Goal: Task Accomplishment & Management: Complete application form

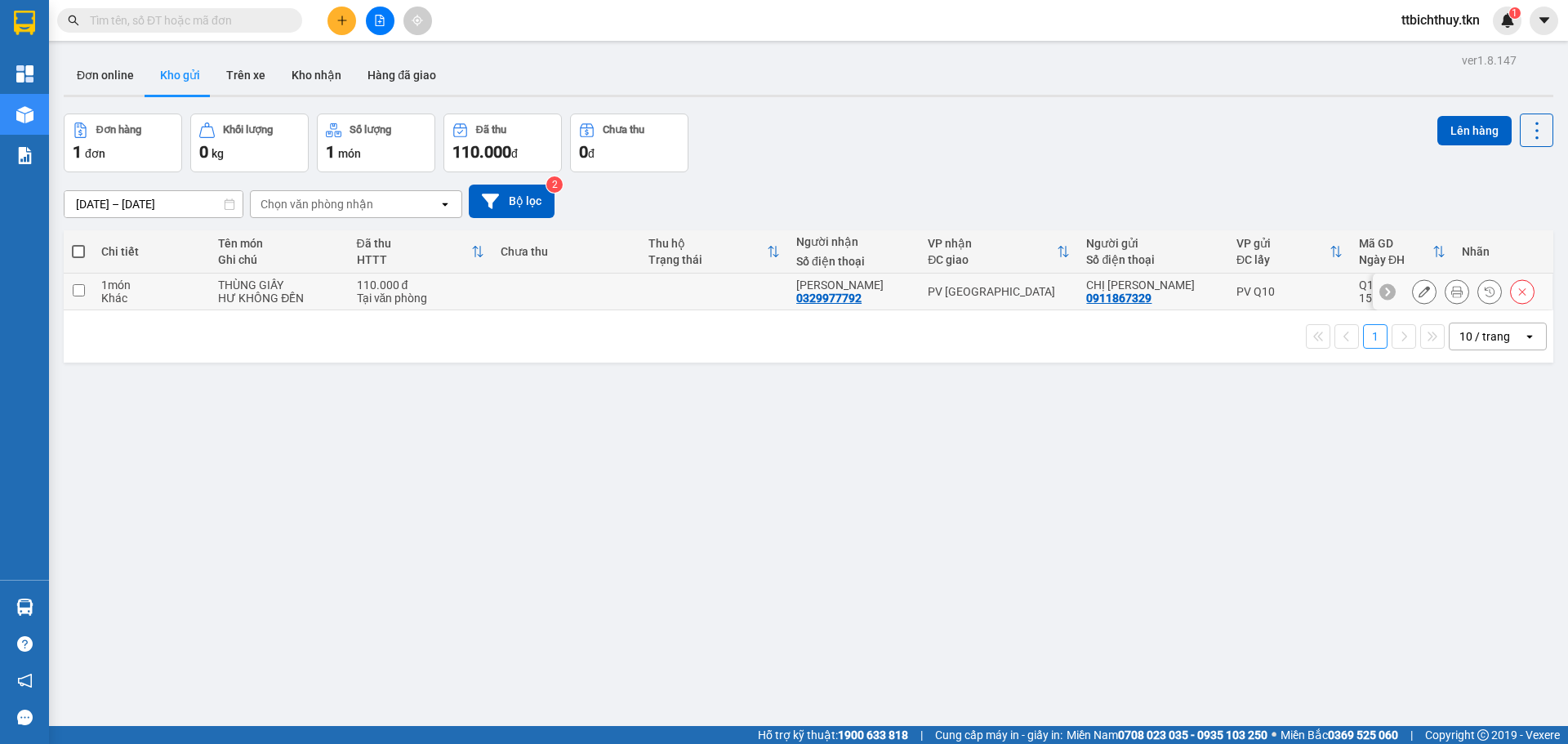
click at [552, 294] on td at bounding box center [566, 292] width 148 height 37
checkbox input "true"
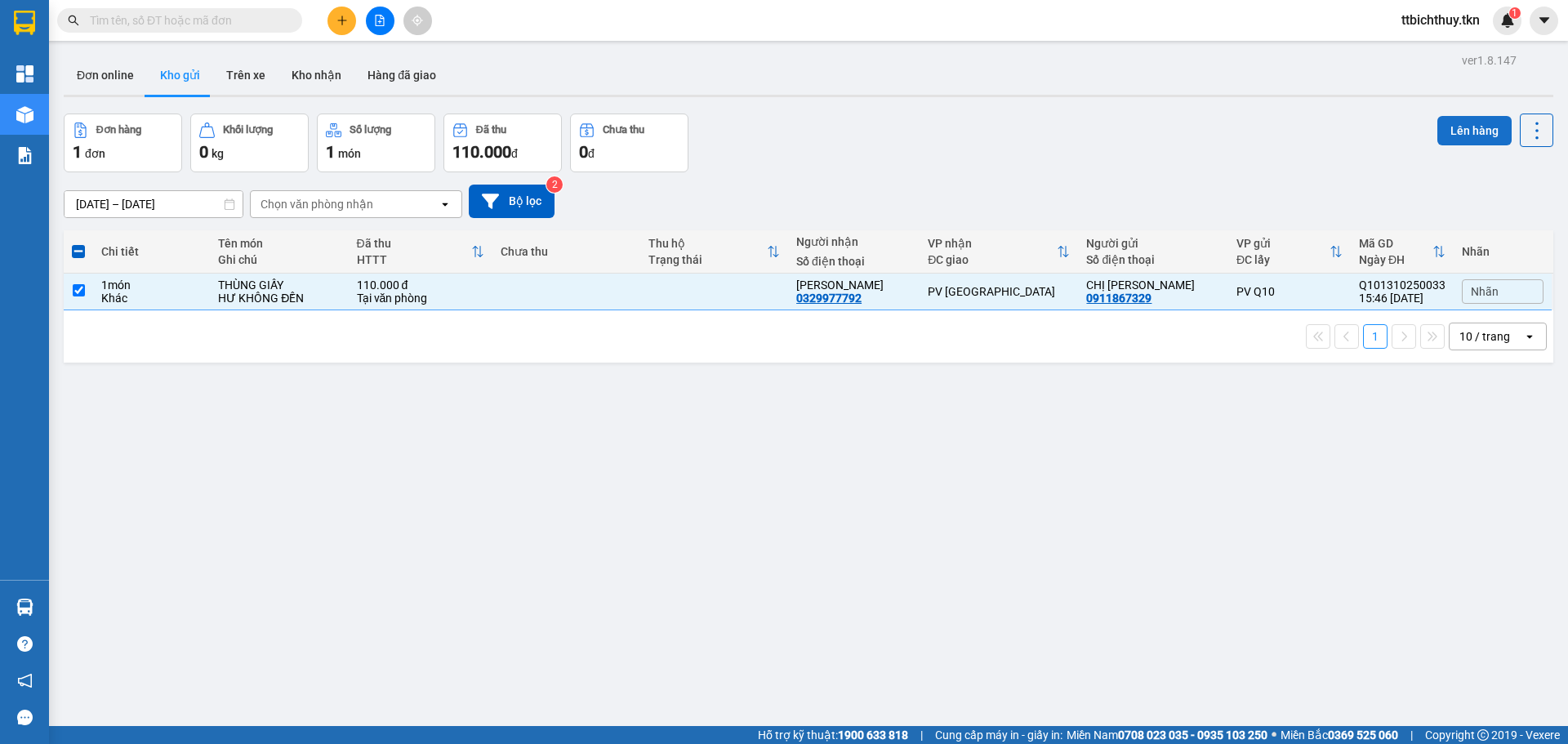
click at [1475, 136] on button "Lên hàng" at bounding box center [1474, 130] width 75 height 29
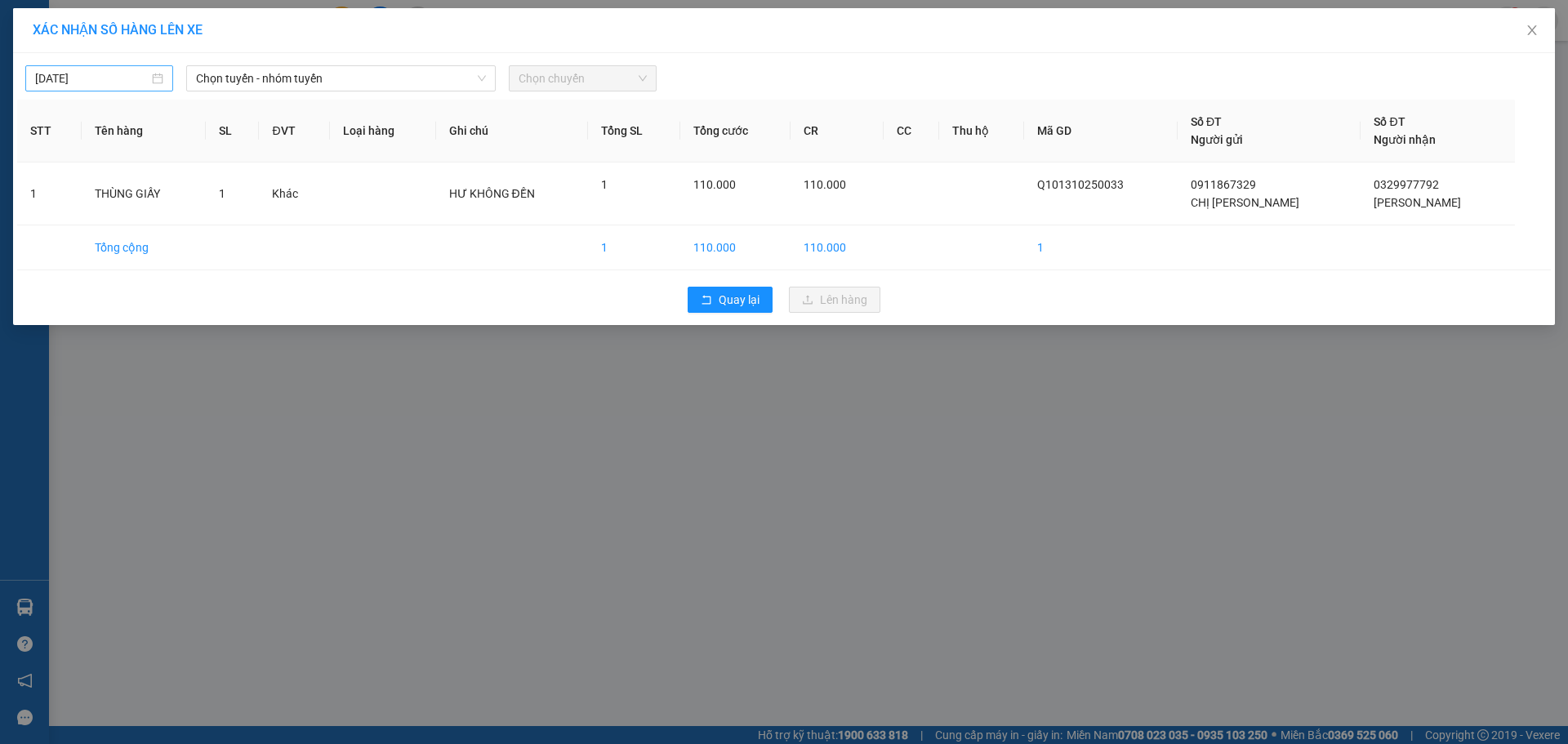
click at [123, 81] on input "[DATE]" at bounding box center [92, 78] width 113 height 18
click at [112, 219] on div "14" at bounding box center [109, 222] width 20 height 20
type input "[DATE]"
click at [245, 79] on span "Chọn tuyến - nhóm tuyến" at bounding box center [341, 78] width 290 height 25
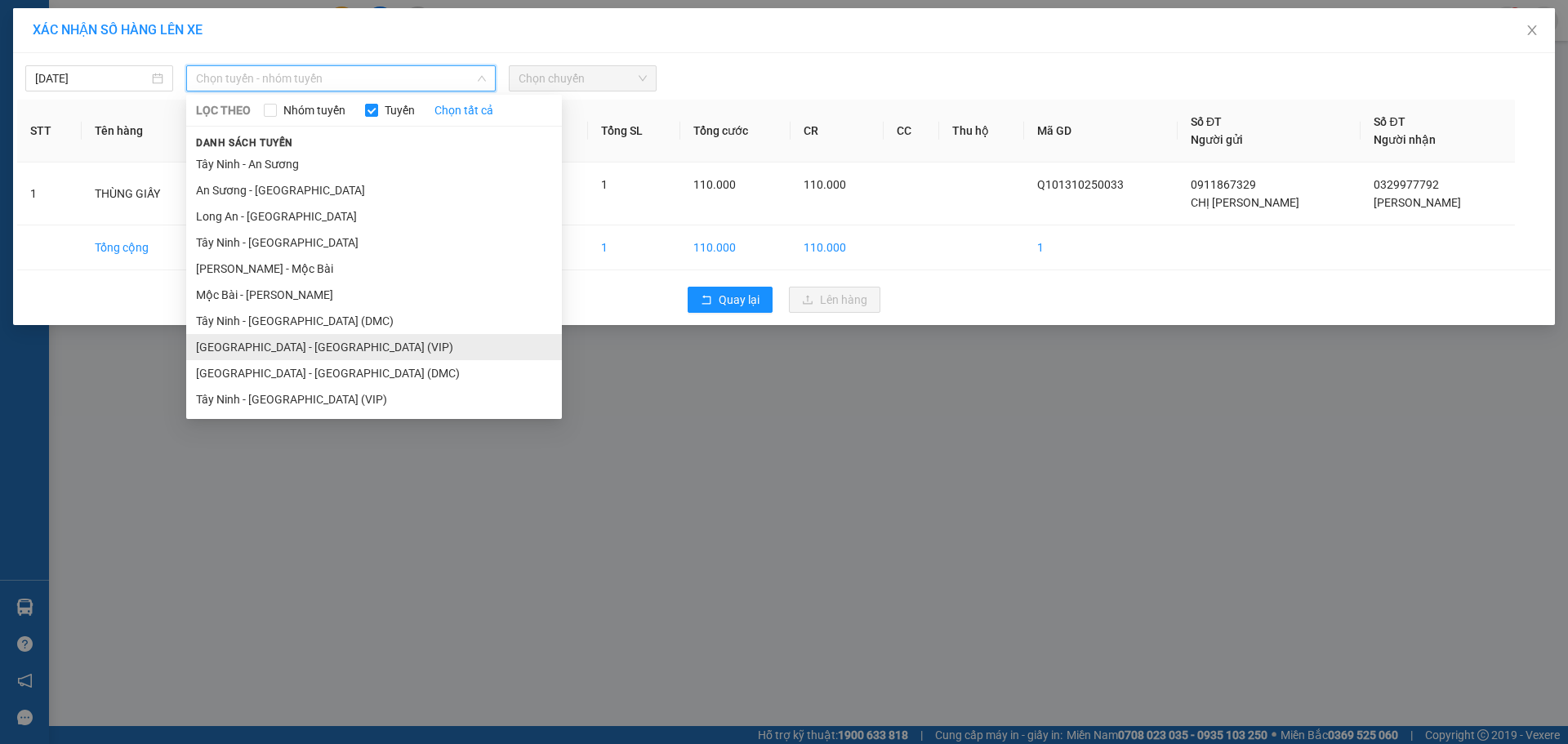
click at [230, 343] on li "[GEOGRAPHIC_DATA] - [GEOGRAPHIC_DATA] (VIP)" at bounding box center [374, 347] width 376 height 26
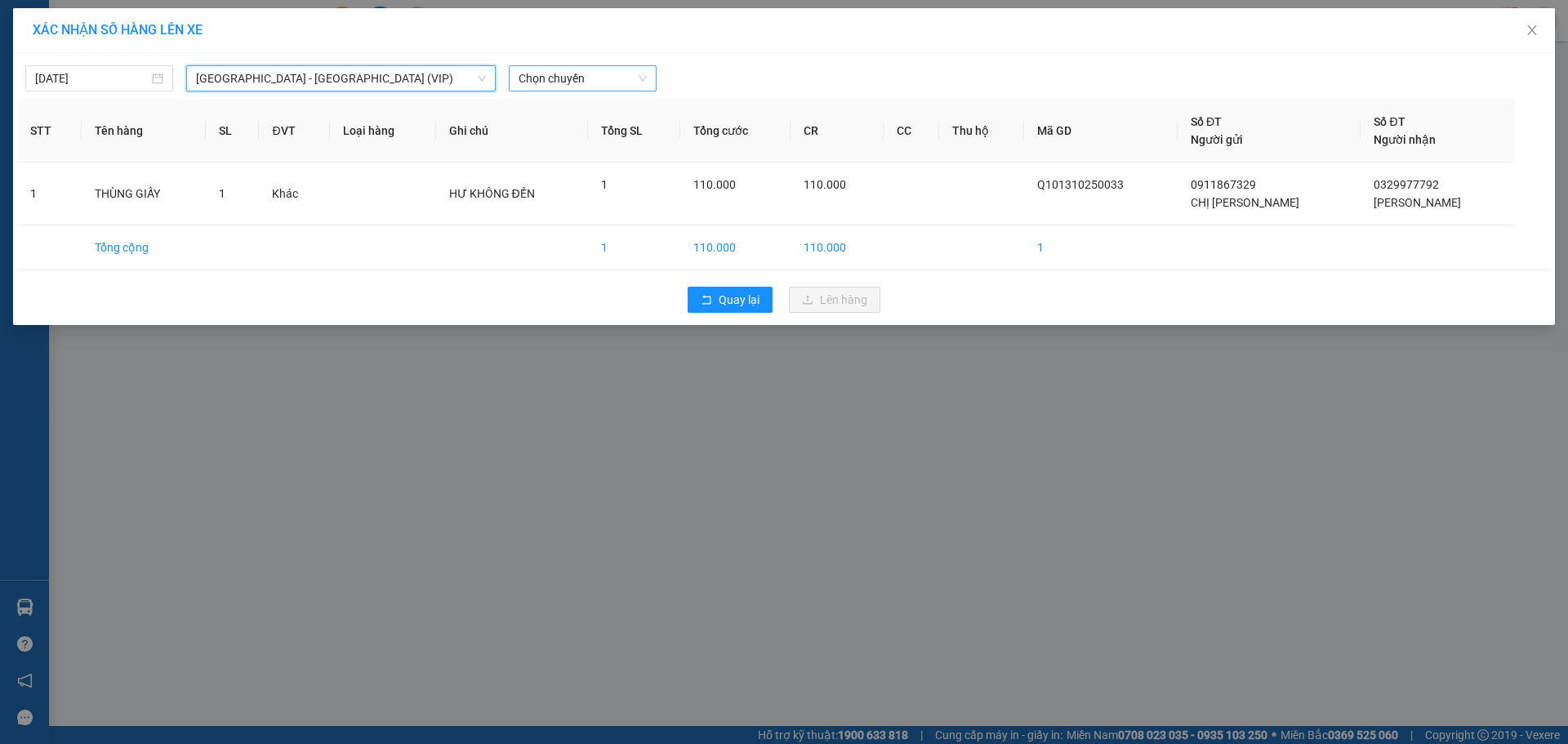
click at [559, 76] on span "Chọn chuyến" at bounding box center [582, 78] width 128 height 25
click at [1538, 30] on icon "close" at bounding box center [1532, 30] width 13 height 13
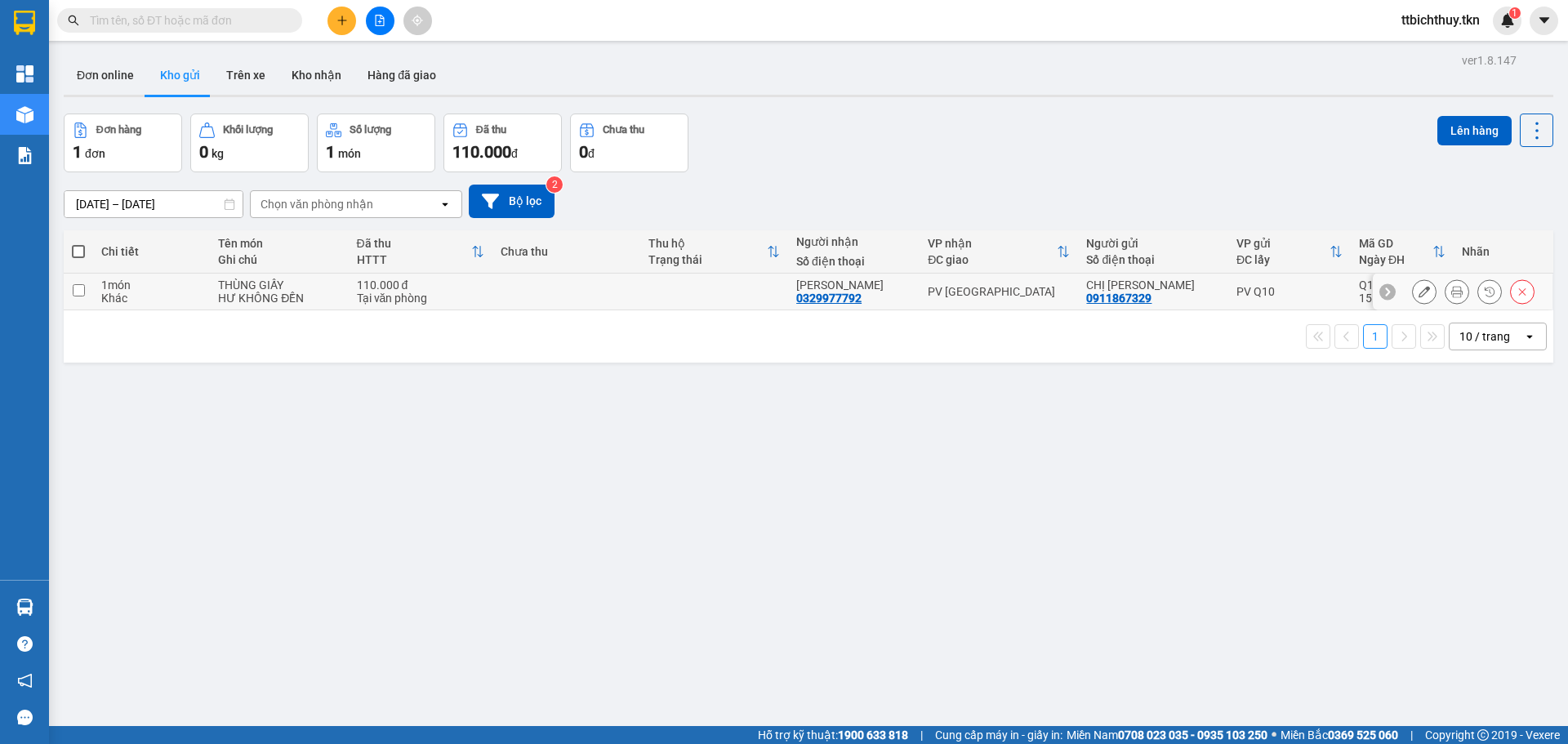
click at [329, 293] on div "HƯ KHÔNG ĐỀN" at bounding box center [278, 298] width 122 height 13
checkbox input "true"
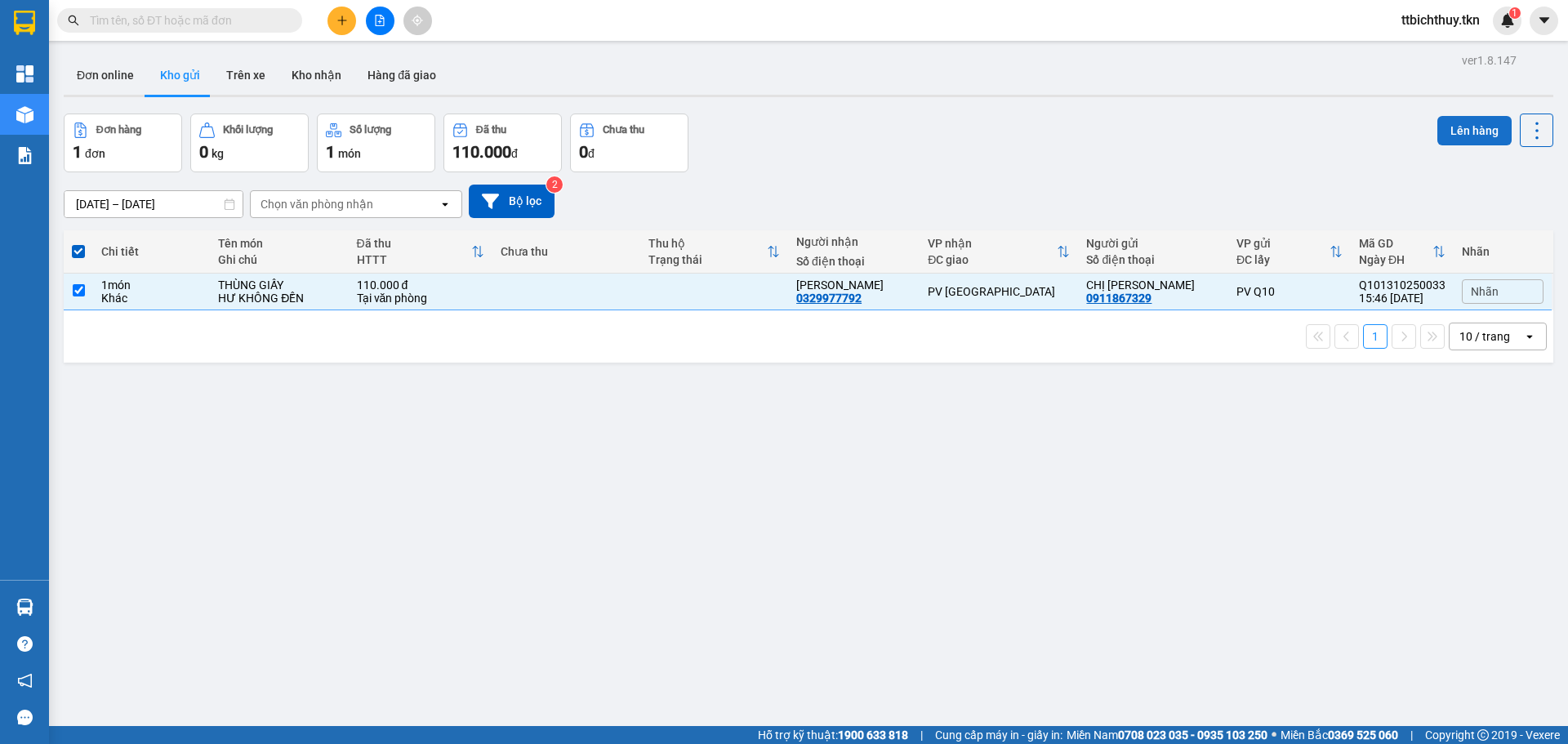
click at [1458, 135] on button "Lên hàng" at bounding box center [1474, 130] width 75 height 29
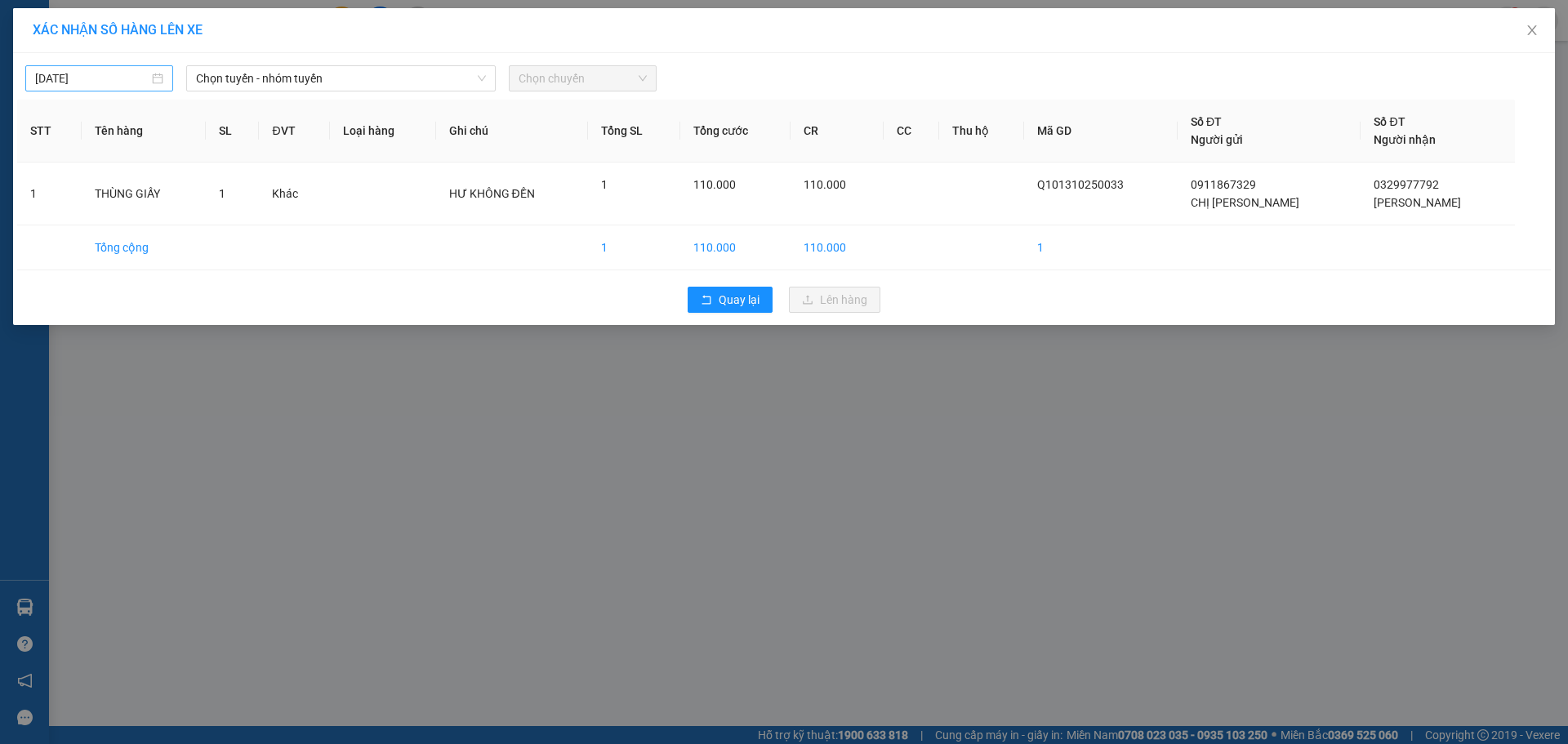
click at [65, 65] on div "[DATE]" at bounding box center [99, 78] width 148 height 26
click at [113, 215] on div "14" at bounding box center [109, 222] width 20 height 20
type input "[DATE]"
click at [324, 90] on span "Chọn tuyến - nhóm tuyến" at bounding box center [341, 78] width 290 height 25
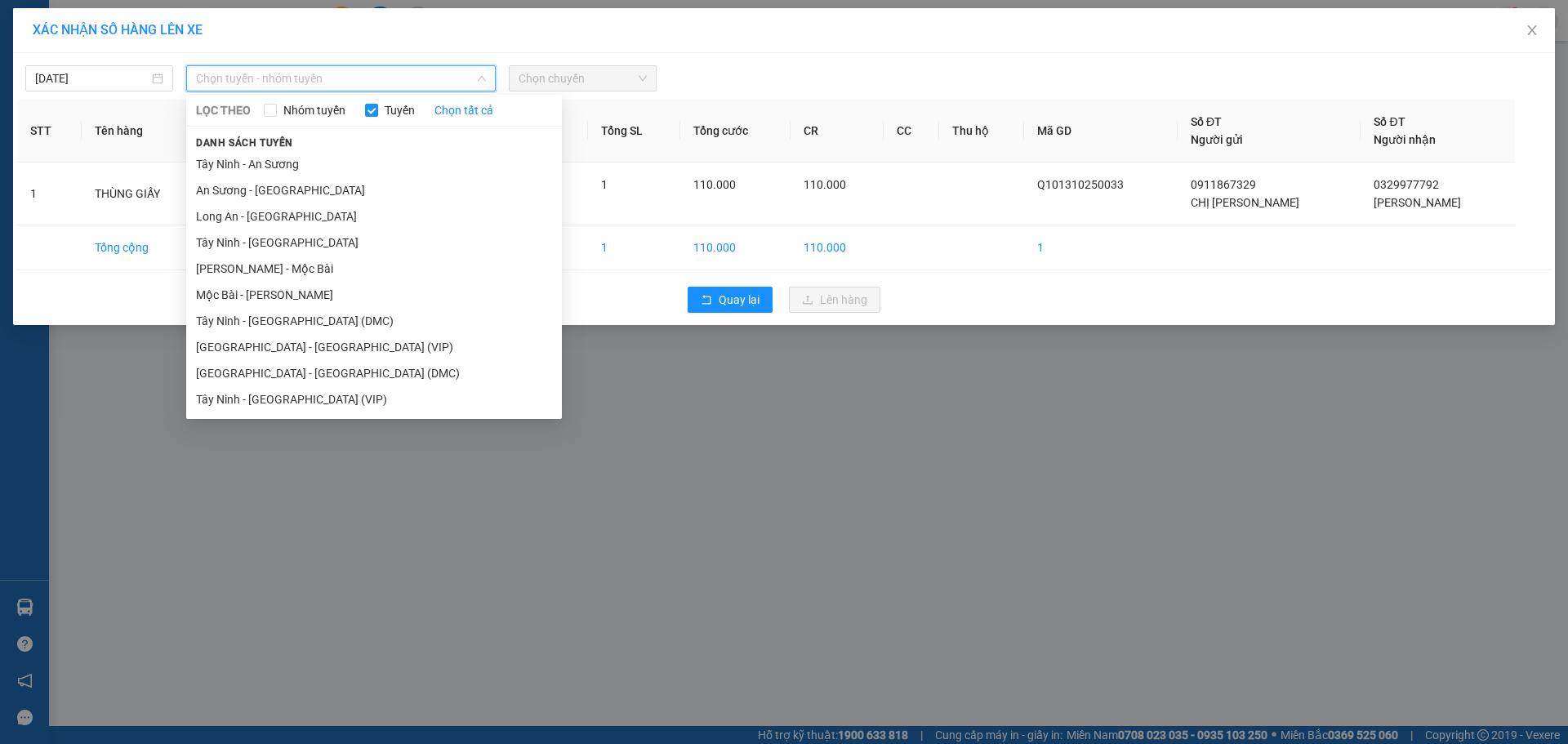
drag, startPoint x: 239, startPoint y: 342, endPoint x: 239, endPoint y: 330, distance: 12.0
click at [239, 341] on li "[GEOGRAPHIC_DATA] - [GEOGRAPHIC_DATA] (VIP)" at bounding box center [374, 347] width 376 height 26
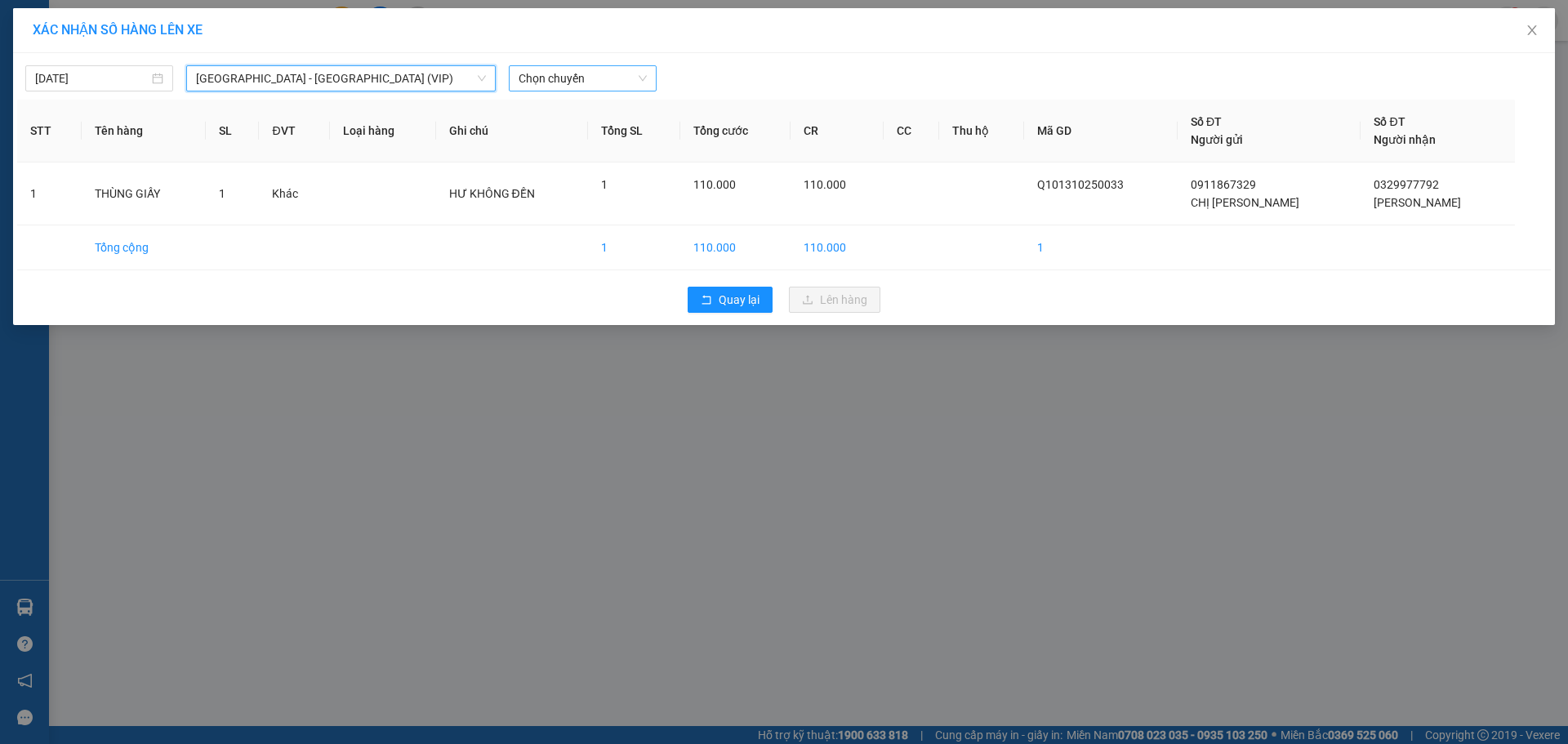
click at [590, 85] on span "Chọn chuyến" at bounding box center [582, 78] width 128 height 25
click at [336, 81] on span "[GEOGRAPHIC_DATA] - [GEOGRAPHIC_DATA] (VIP)" at bounding box center [341, 78] width 290 height 25
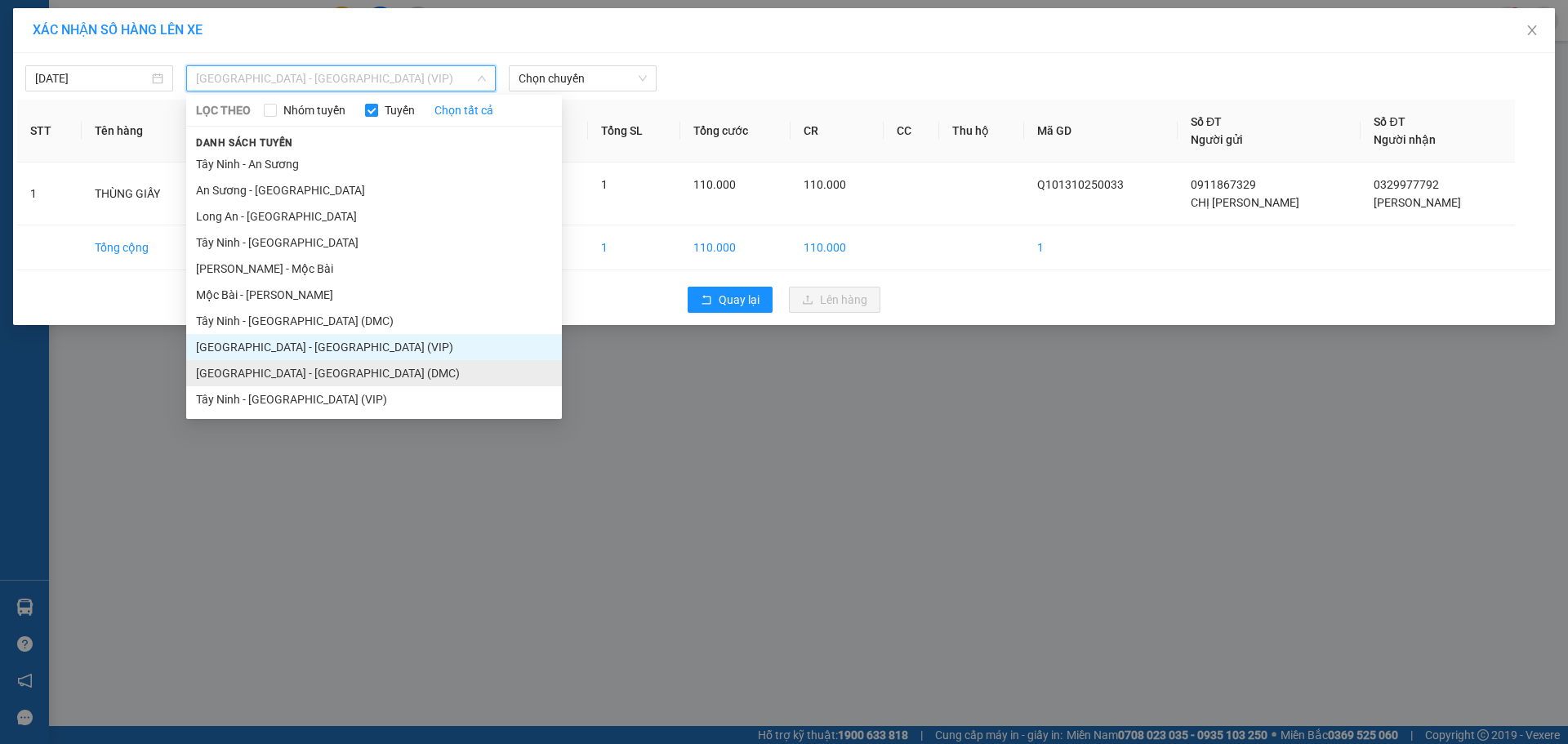
click at [239, 369] on li "[GEOGRAPHIC_DATA] - [GEOGRAPHIC_DATA] (DMC)" at bounding box center [374, 373] width 376 height 26
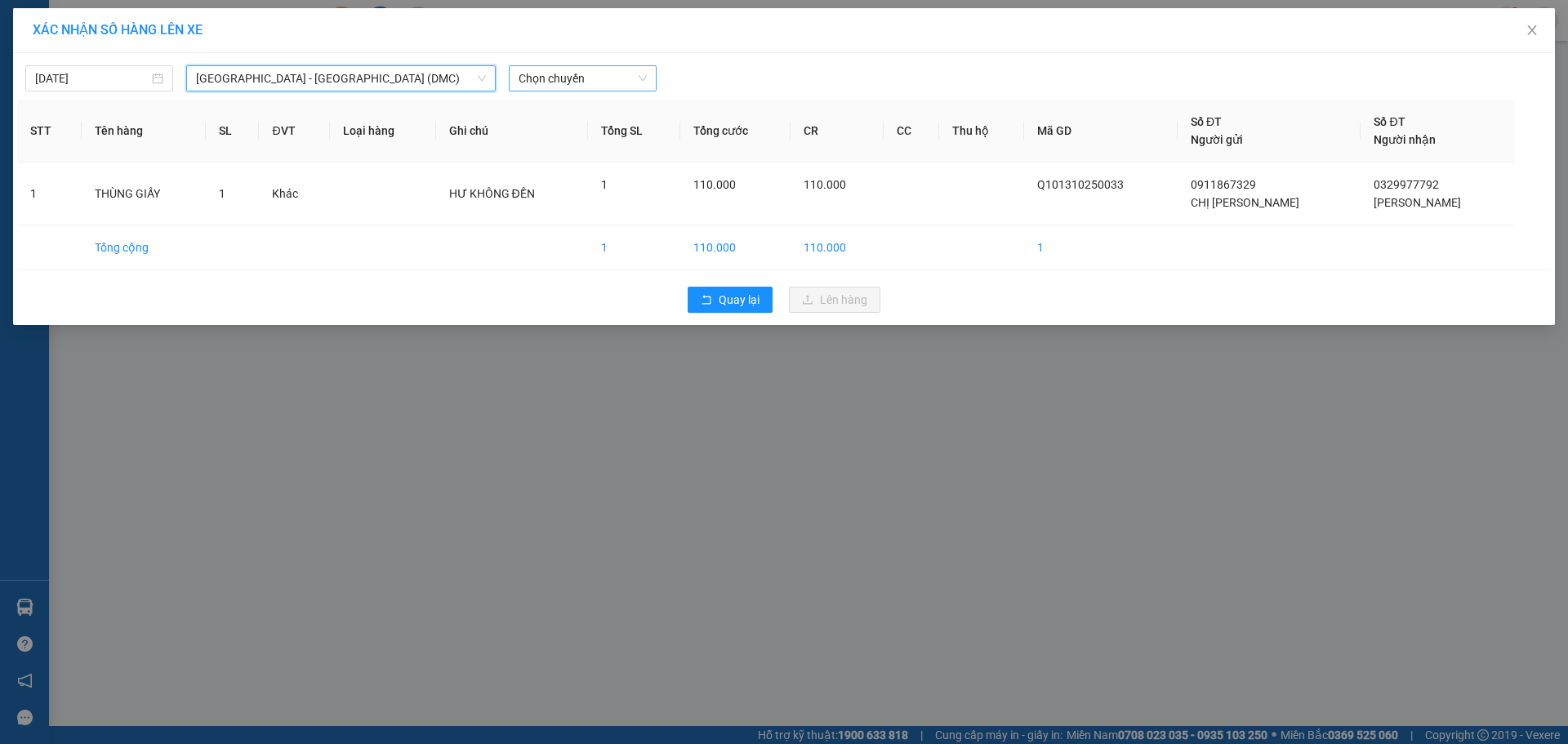
click at [535, 84] on span "Chọn chuyến" at bounding box center [582, 78] width 128 height 25
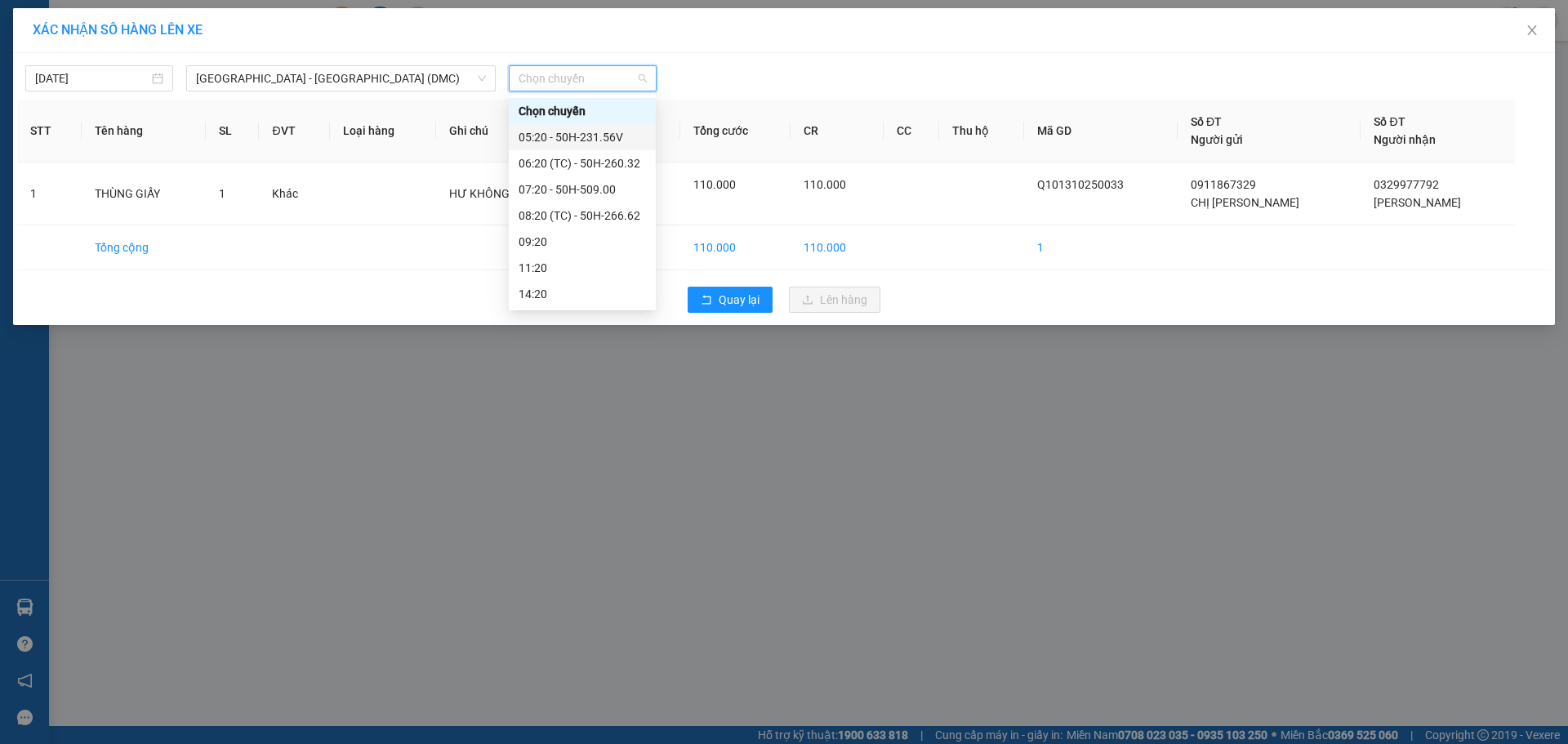
click at [548, 133] on div "05:20 - 50H-231.56V" at bounding box center [582, 137] width 127 height 18
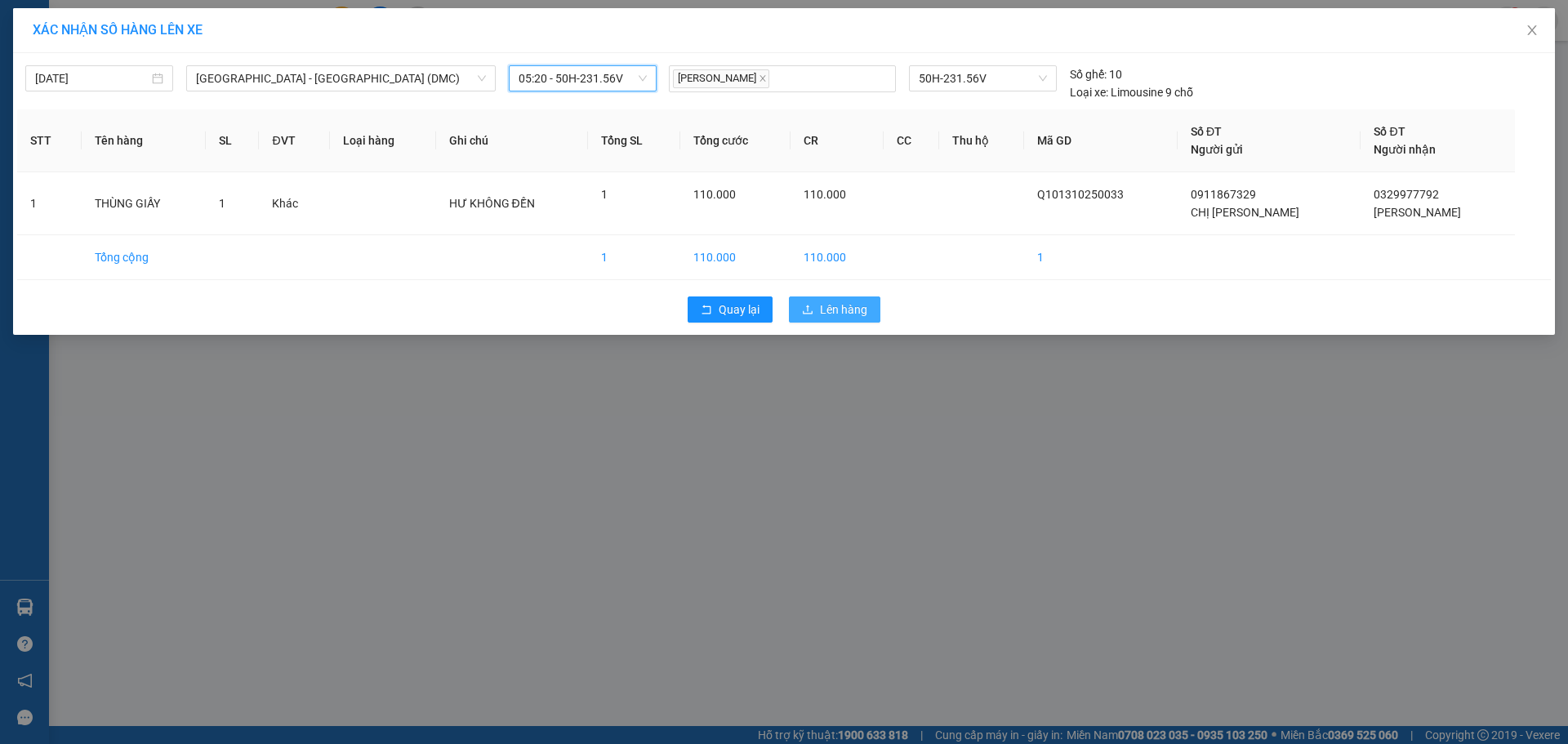
click at [837, 310] on span "Lên hàng" at bounding box center [843, 309] width 47 height 18
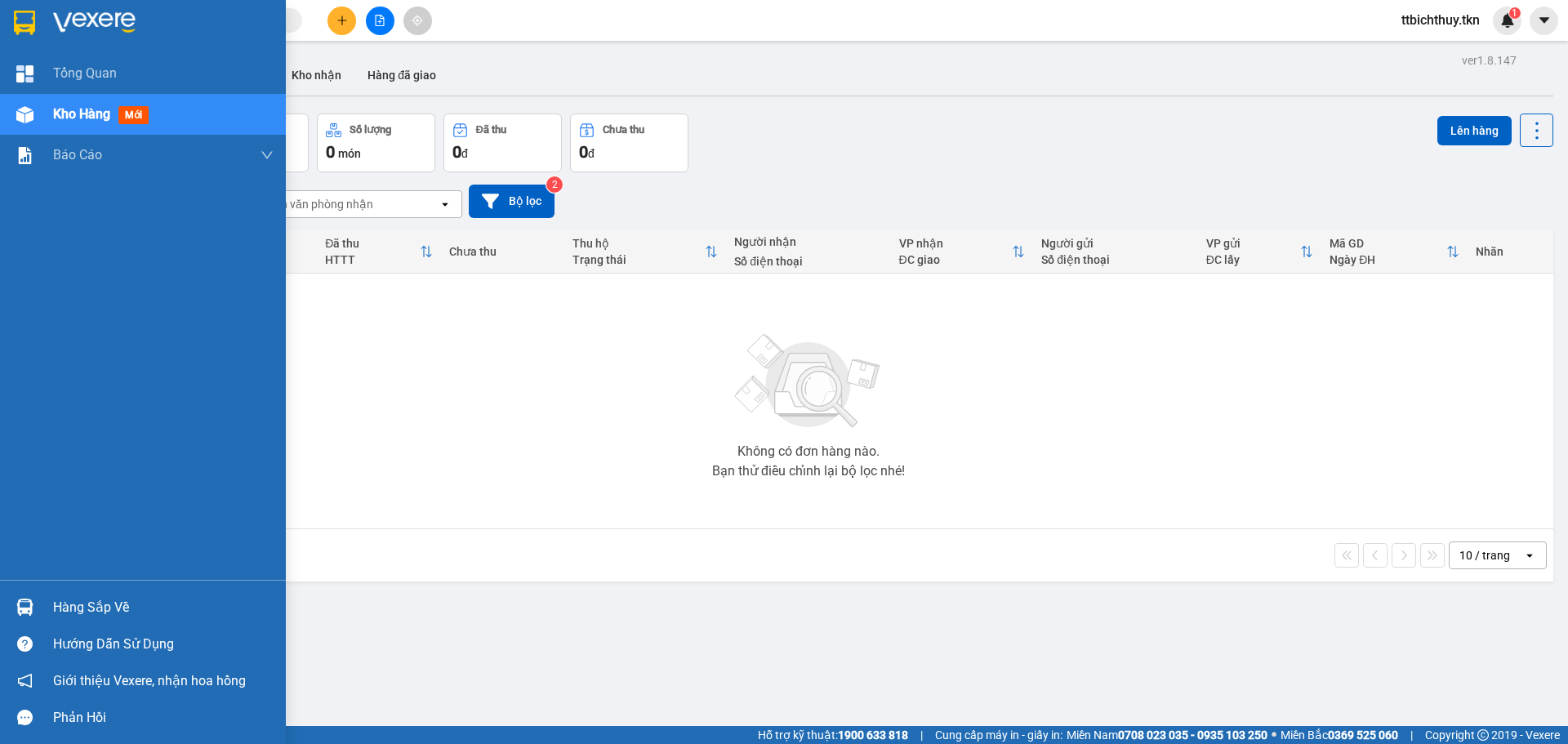
click at [76, 608] on div "Hàng sắp về" at bounding box center [163, 608] width 221 height 25
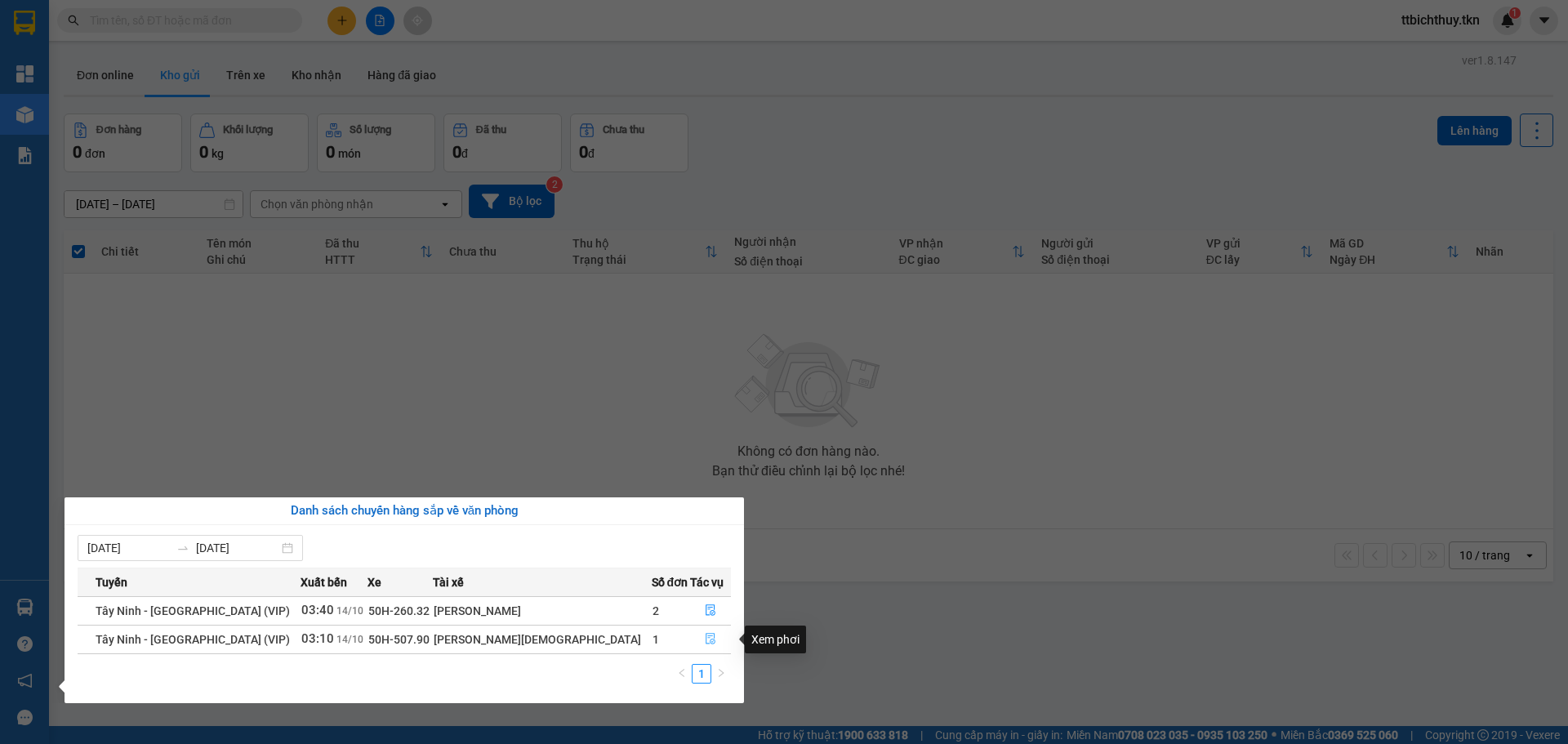
click at [705, 636] on icon "file-done" at bounding box center [710, 639] width 9 height 11
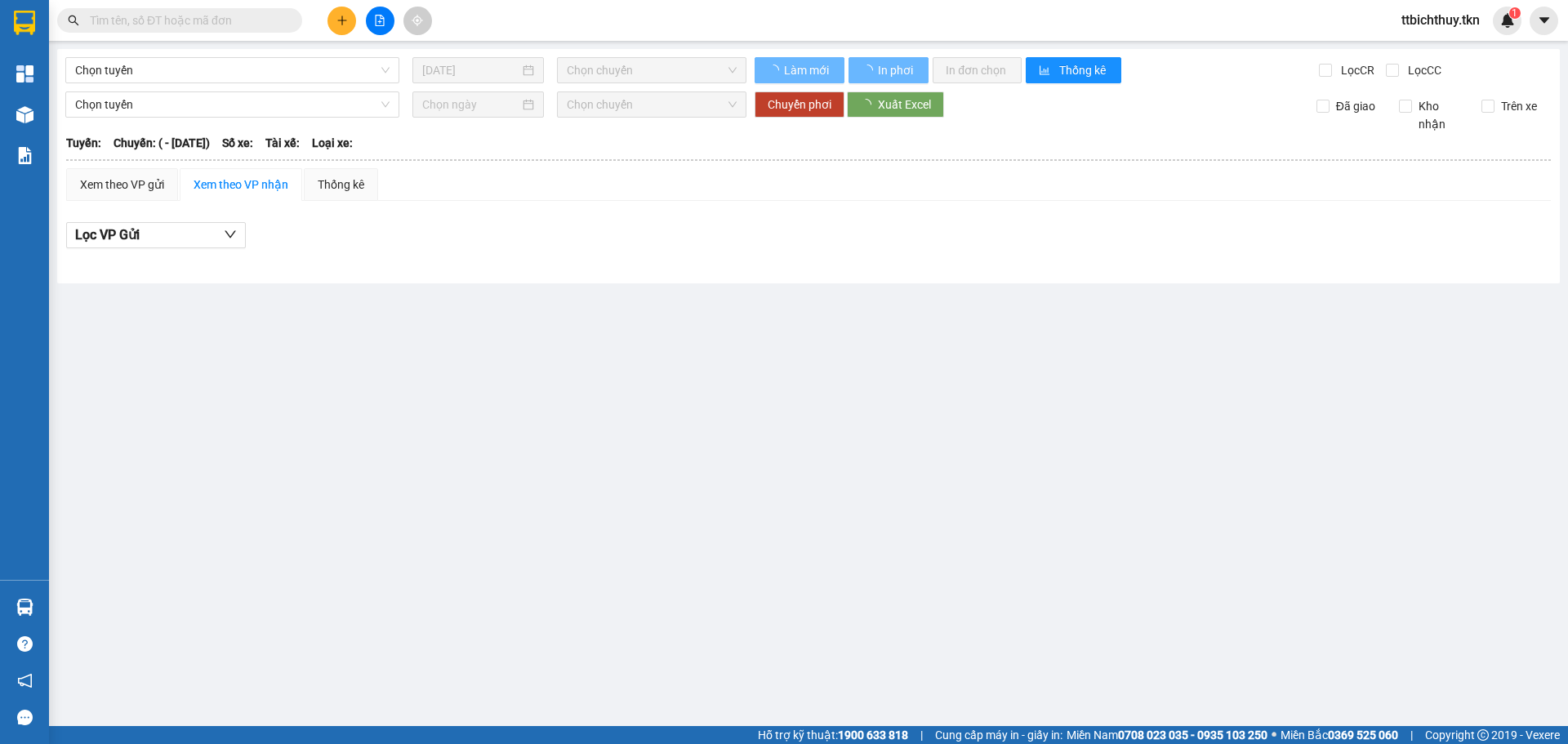
type input "[DATE]"
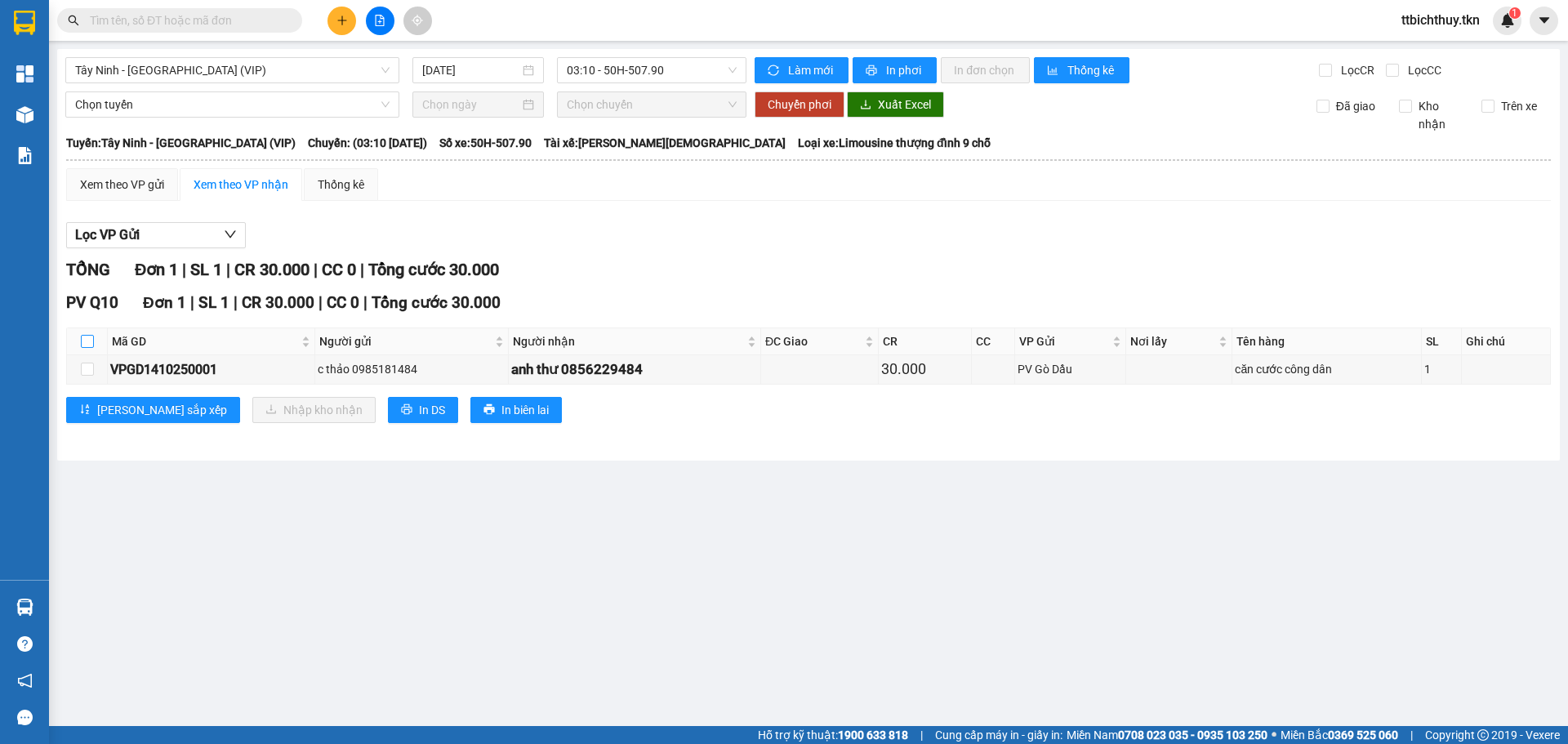
click at [92, 336] on input "checkbox" at bounding box center [88, 342] width 13 height 13
checkbox input "true"
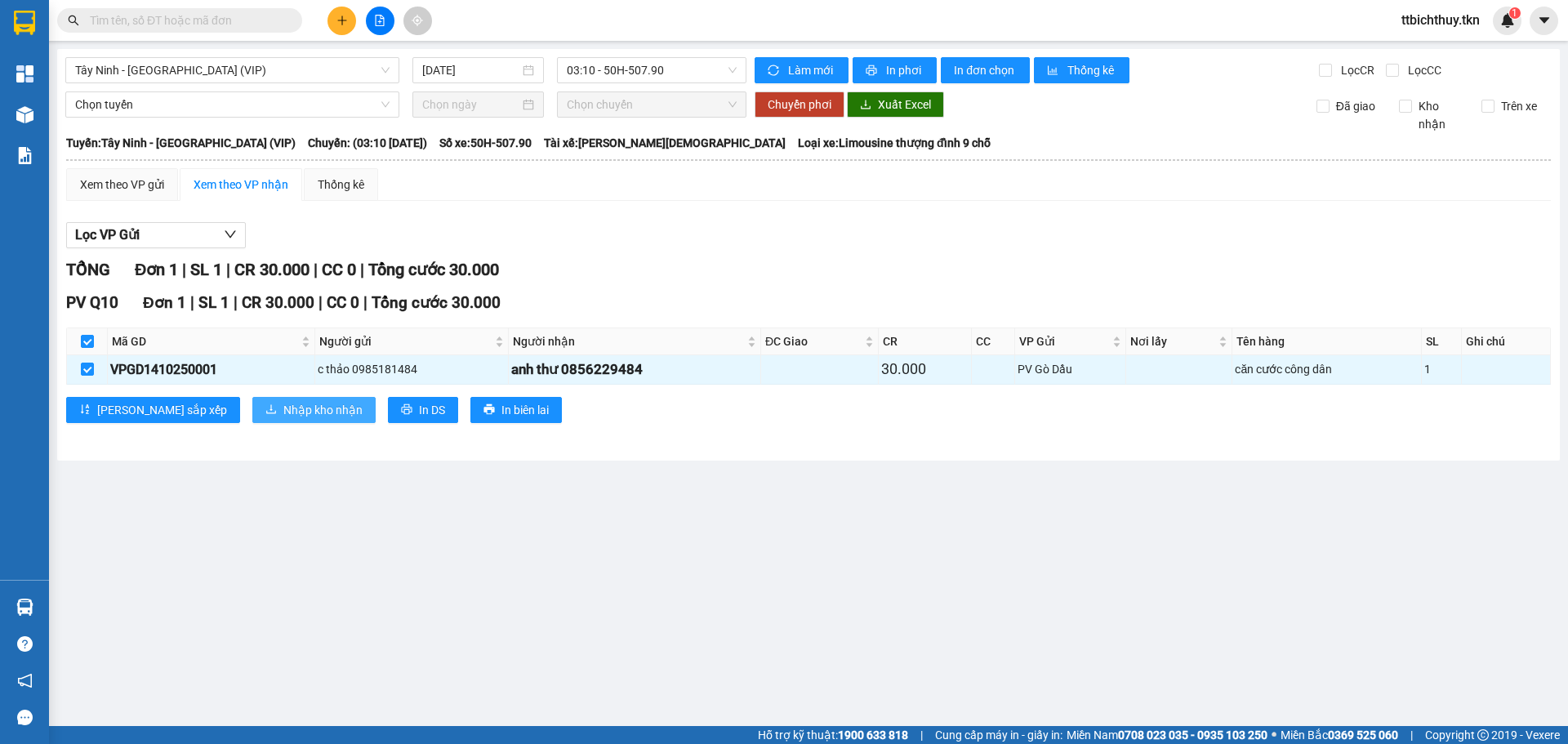
click at [252, 399] on button "Nhập kho nhận" at bounding box center [313, 410] width 124 height 26
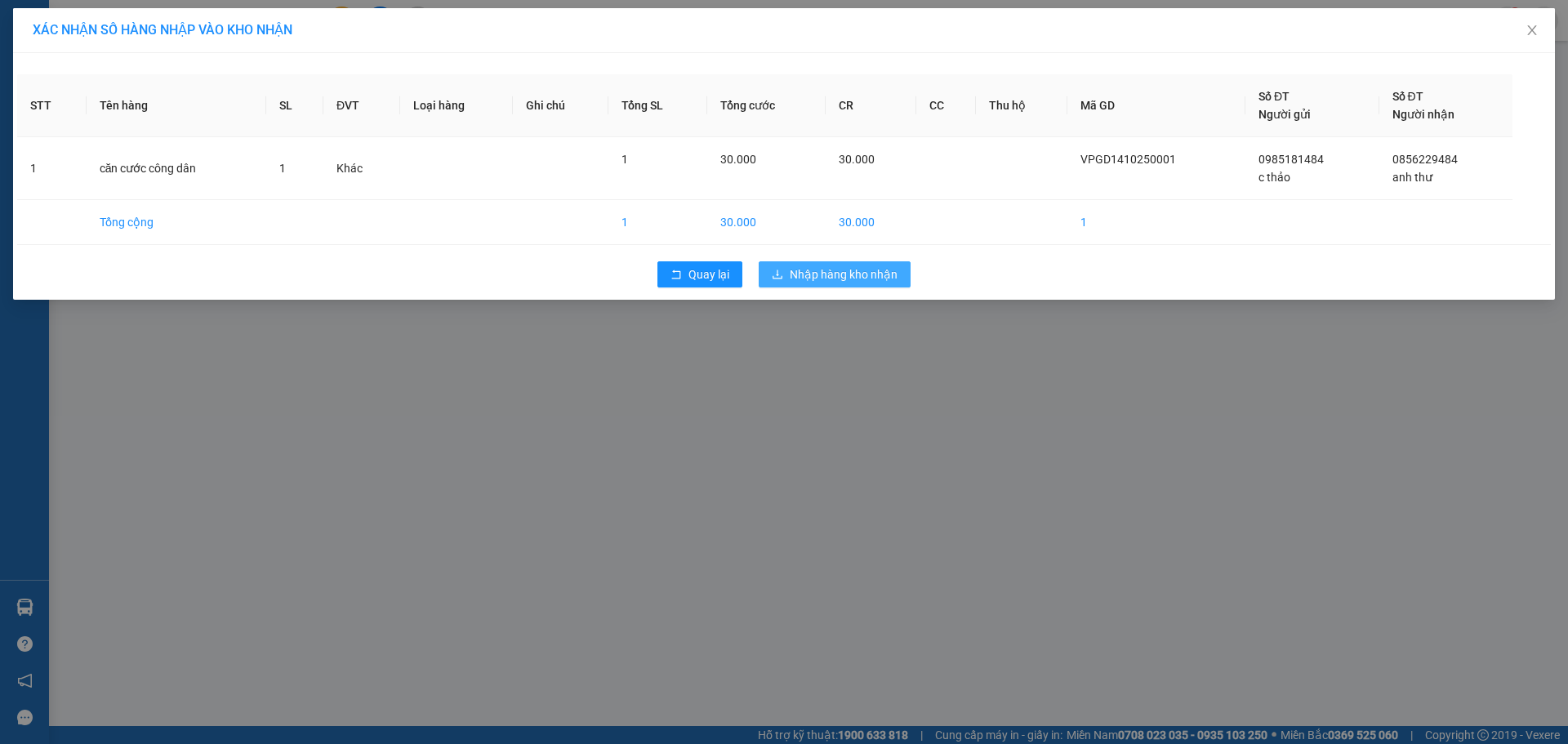
click at [819, 270] on span "Nhập hàng kho nhận" at bounding box center [843, 274] width 108 height 18
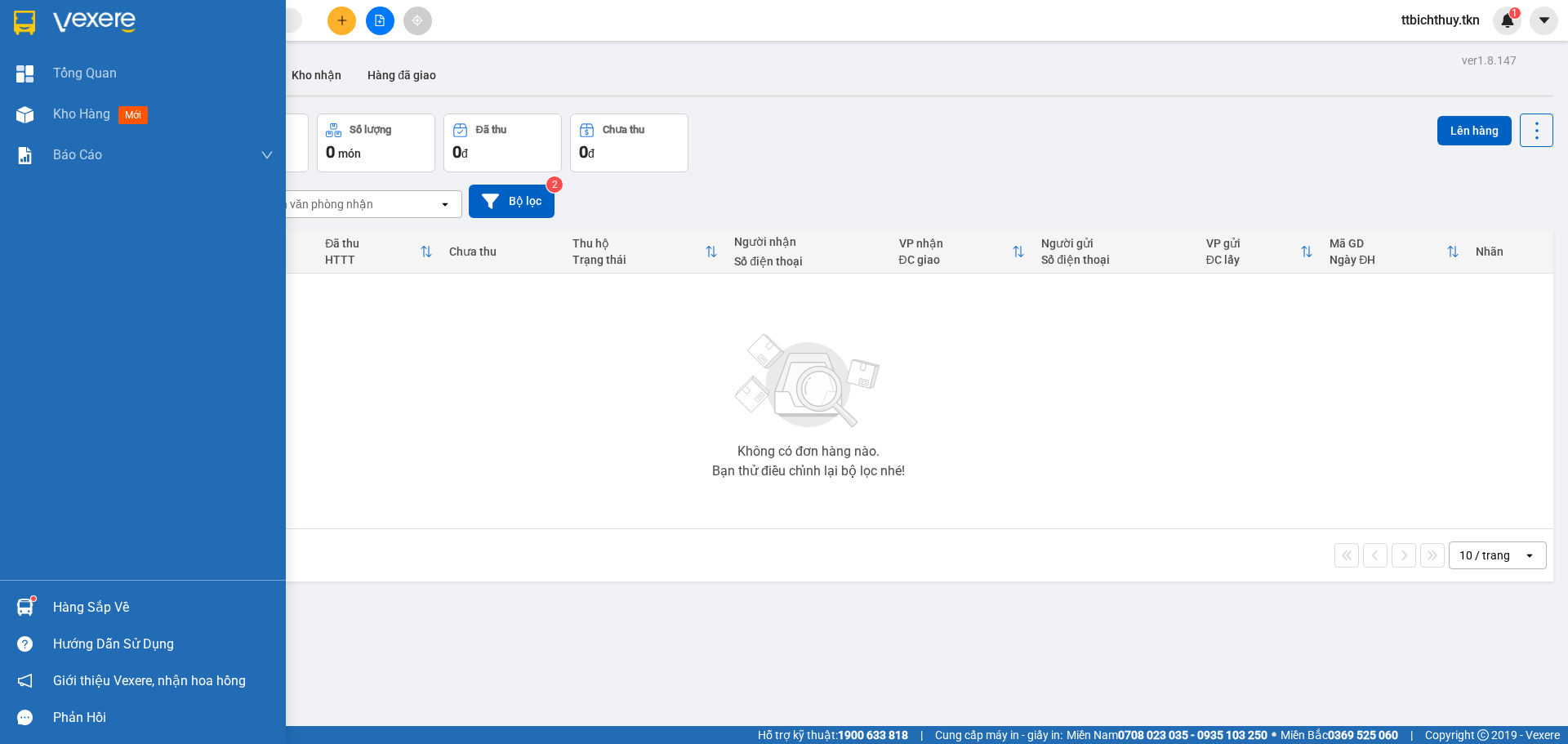
click at [85, 608] on div "Hàng sắp về" at bounding box center [163, 608] width 221 height 25
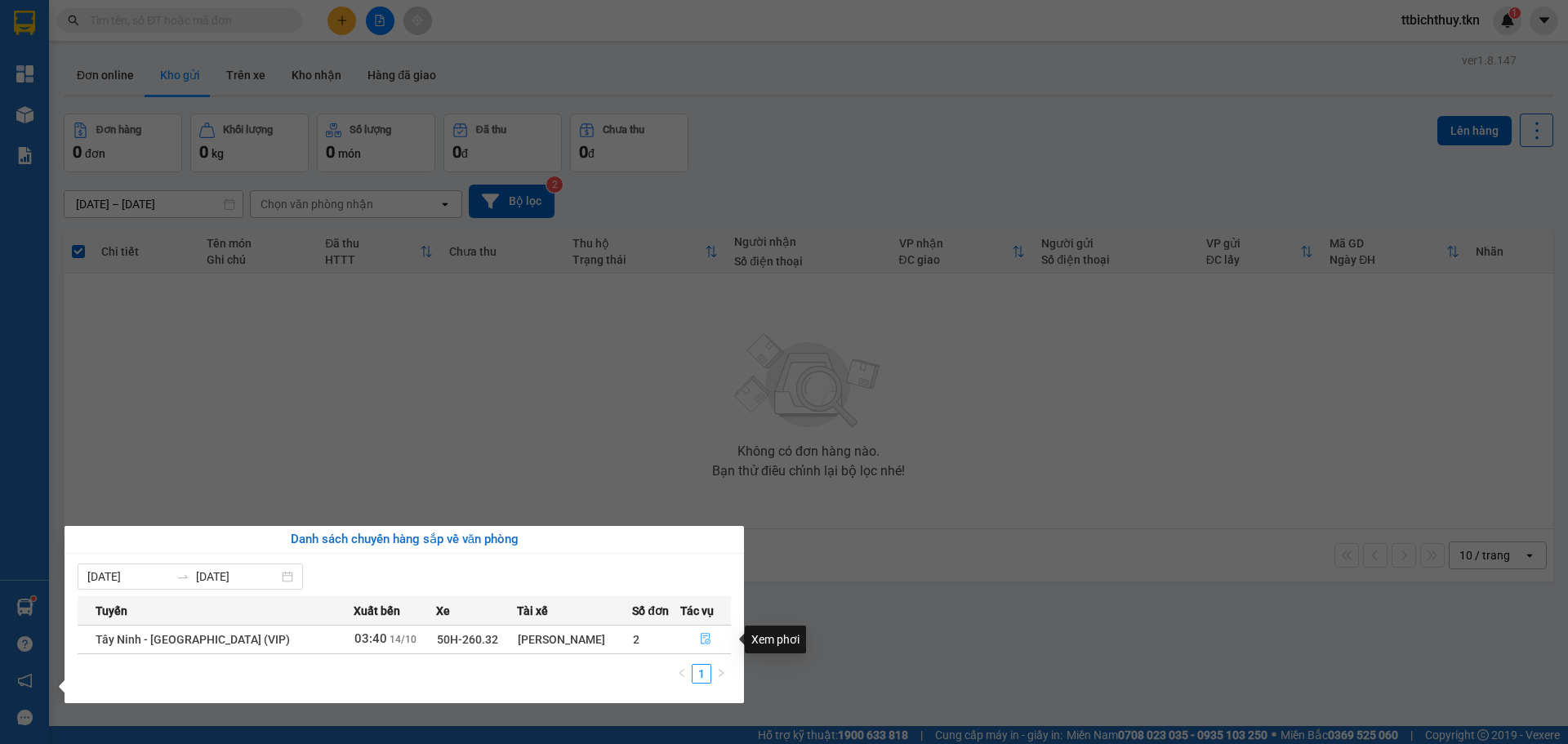
click at [709, 638] on button "button" at bounding box center [705, 639] width 49 height 26
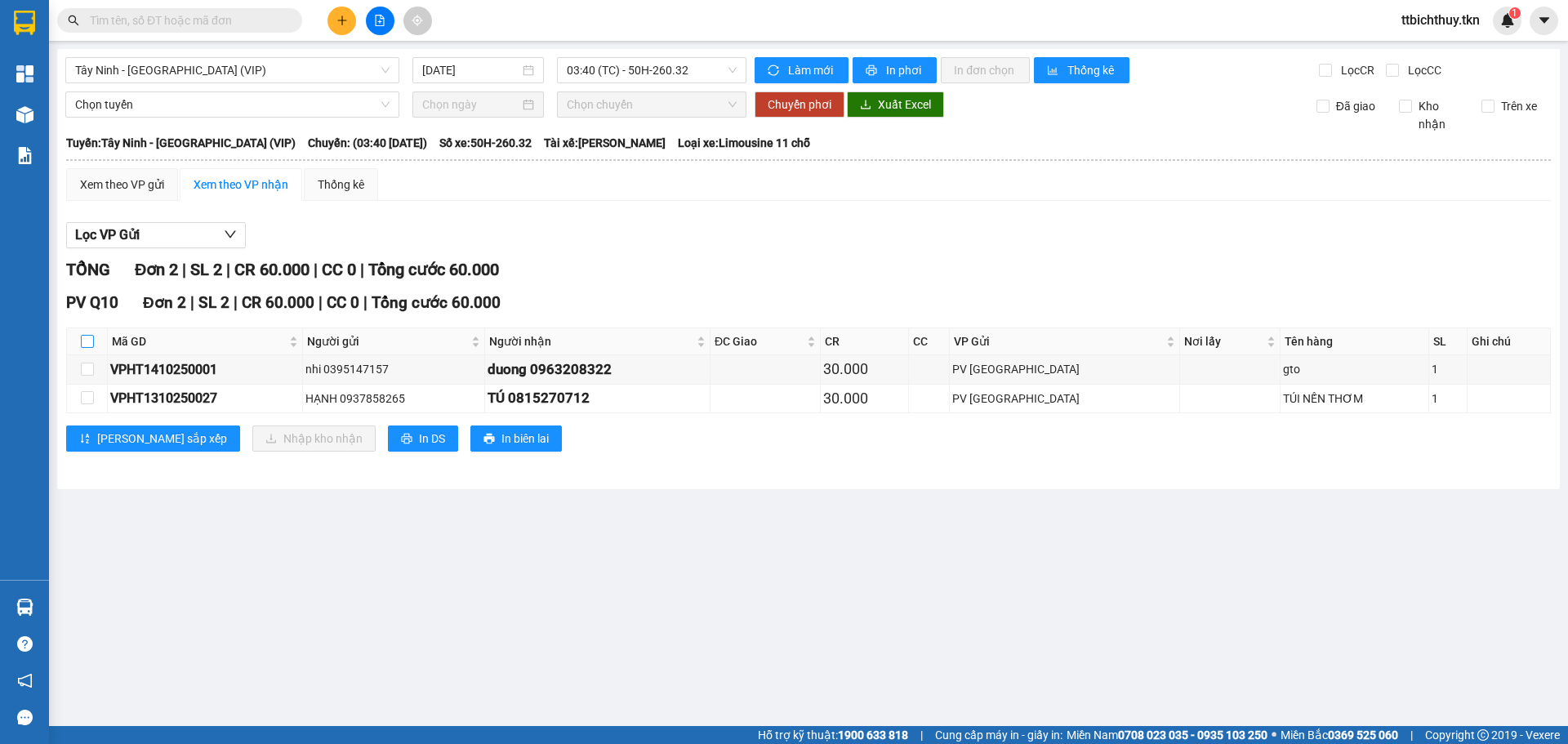
click at [90, 339] on input "checkbox" at bounding box center [88, 342] width 13 height 13
checkbox input "true"
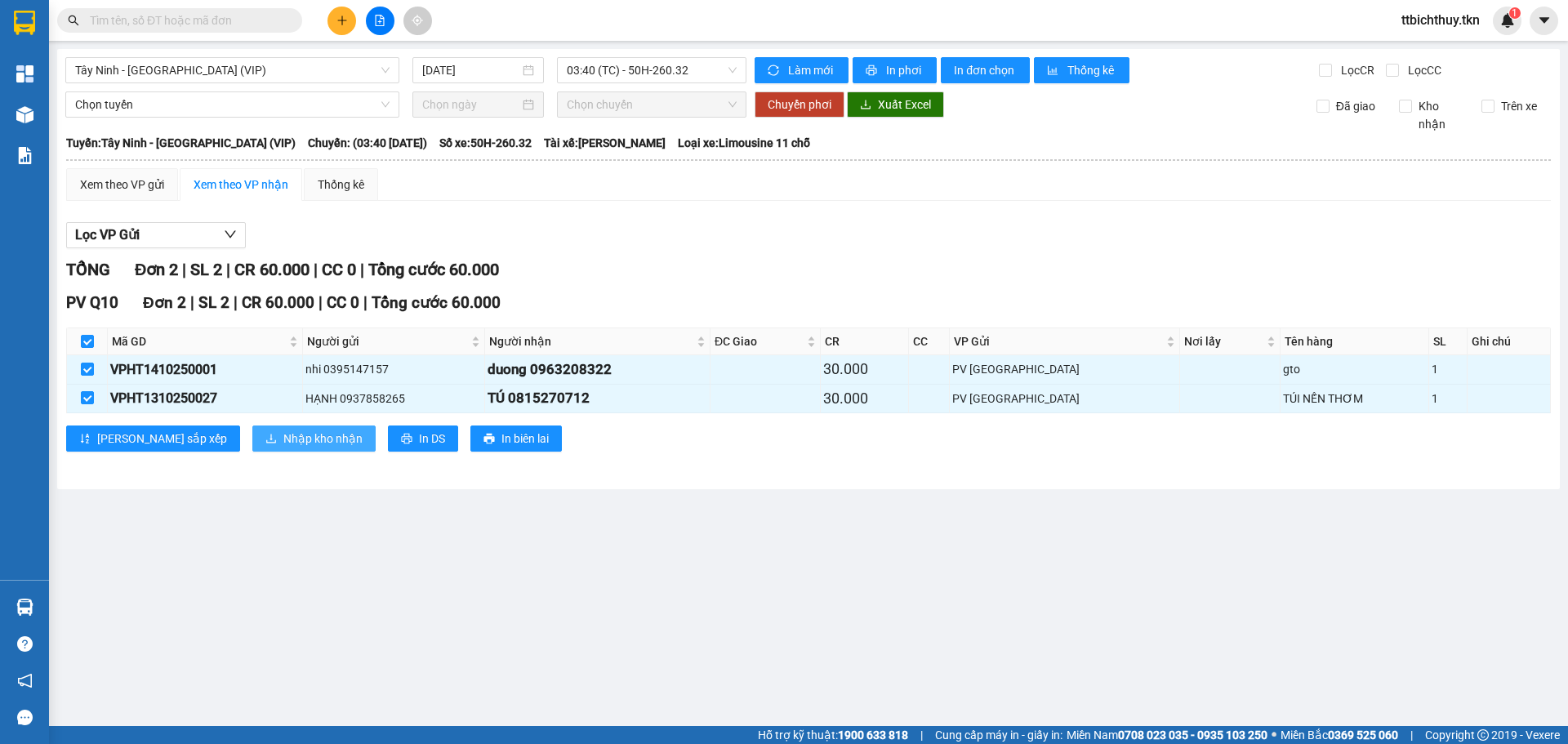
click at [265, 439] on icon "download" at bounding box center [271, 438] width 11 height 11
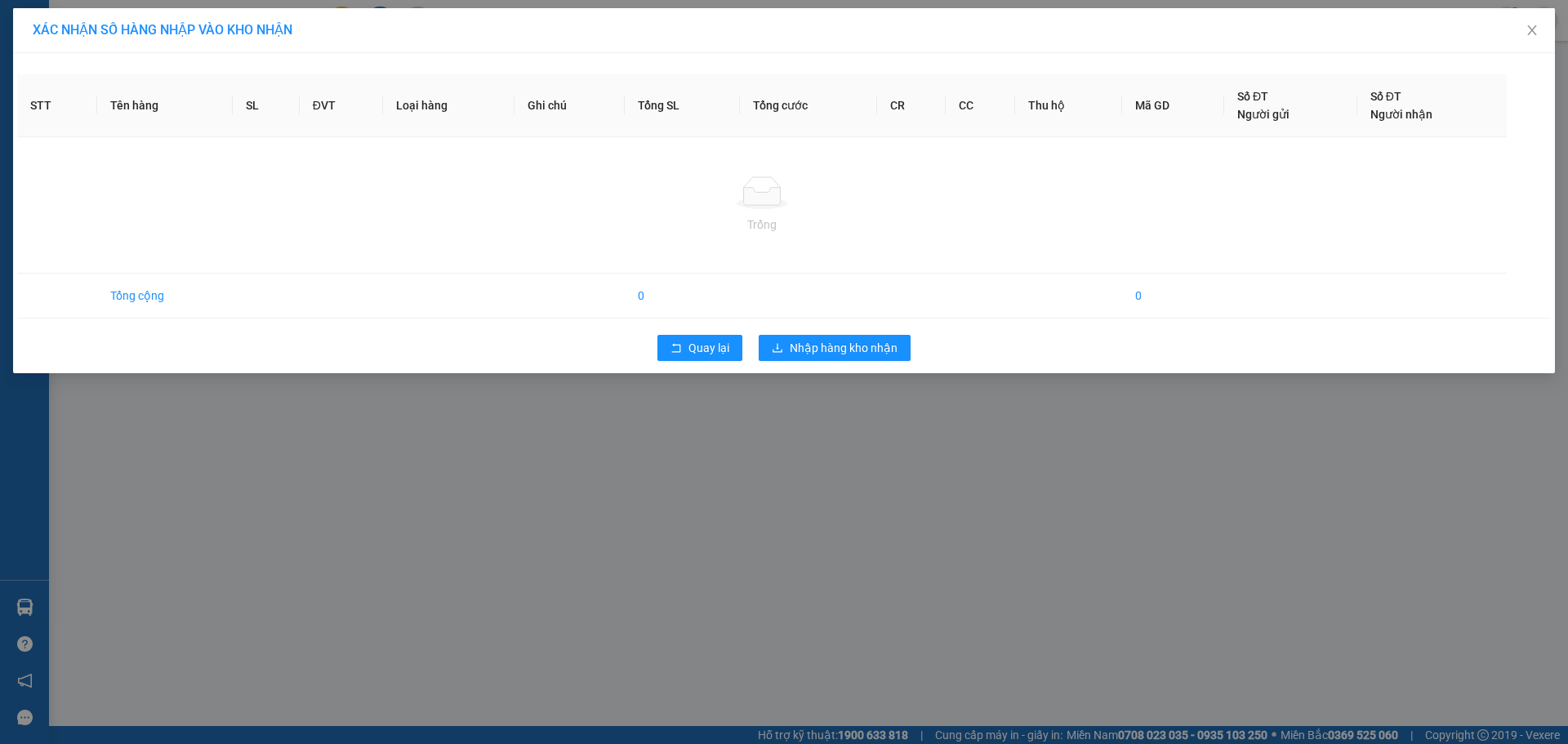
click at [851, 353] on div "Quay lại Nhập hàng kho nhận" at bounding box center [784, 347] width 1533 height 42
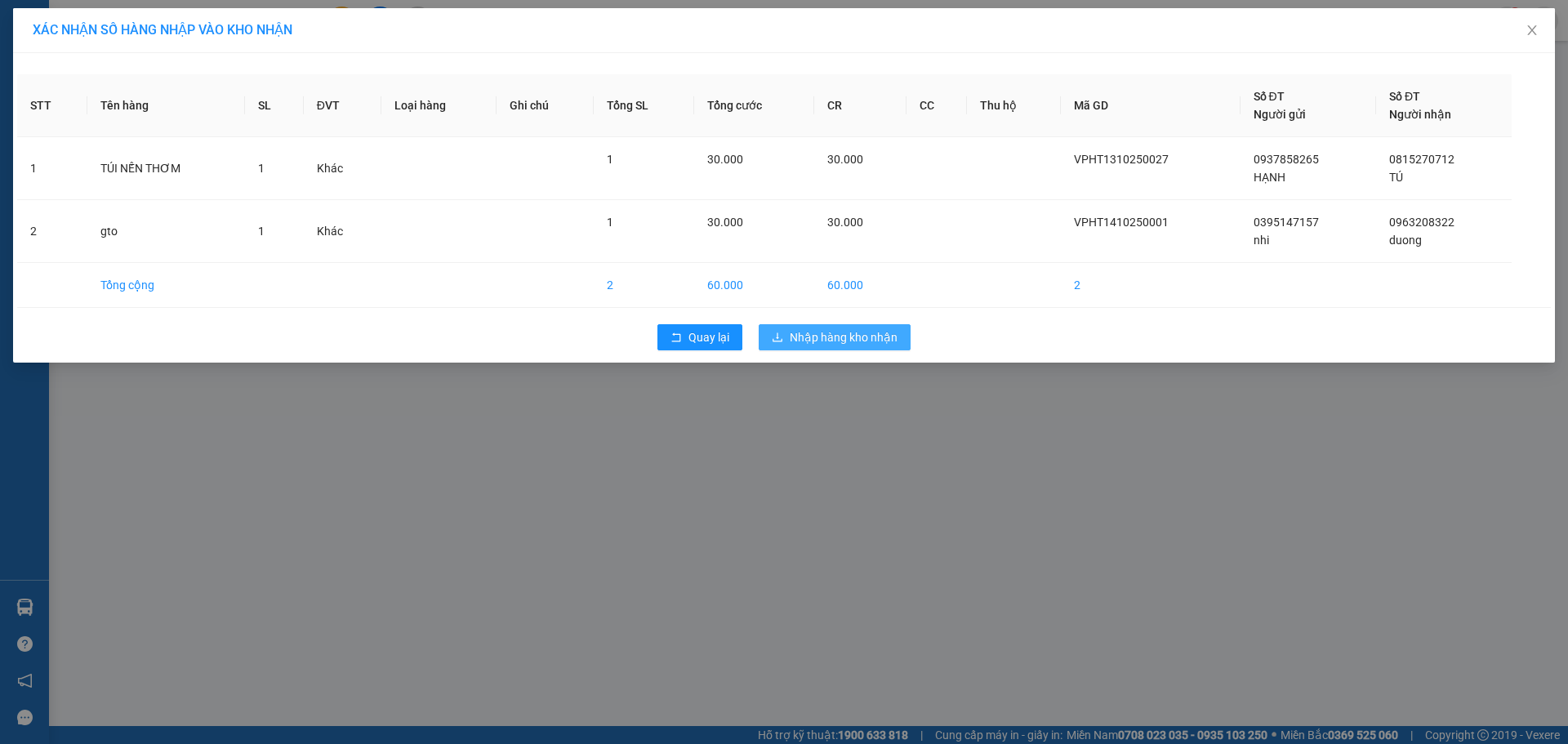
drag, startPoint x: 843, startPoint y: 331, endPoint x: 832, endPoint y: 337, distance: 12.5
click at [843, 332] on span "Nhập hàng kho nhận" at bounding box center [843, 337] width 108 height 18
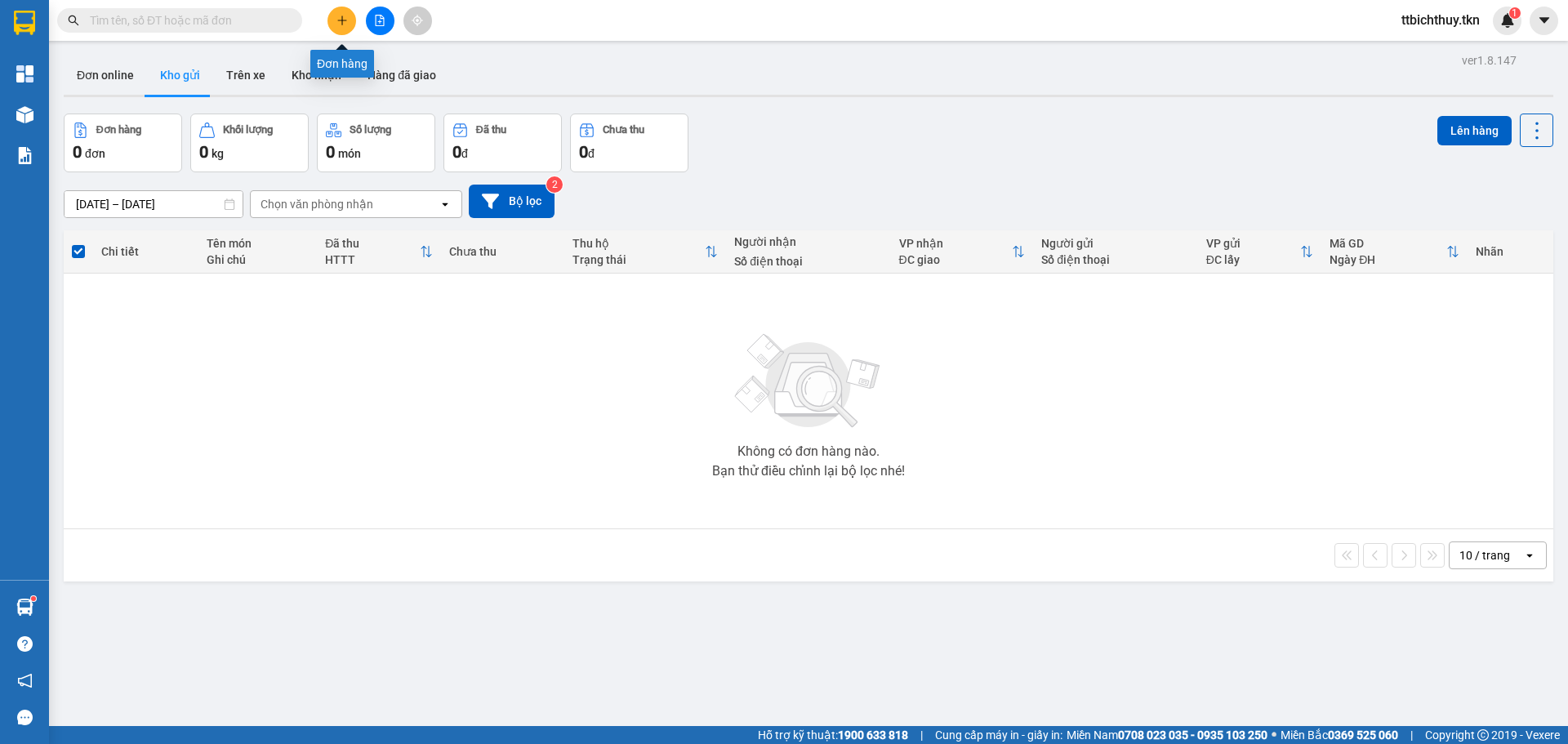
click at [341, 19] on icon "plus" at bounding box center [342, 21] width 11 height 11
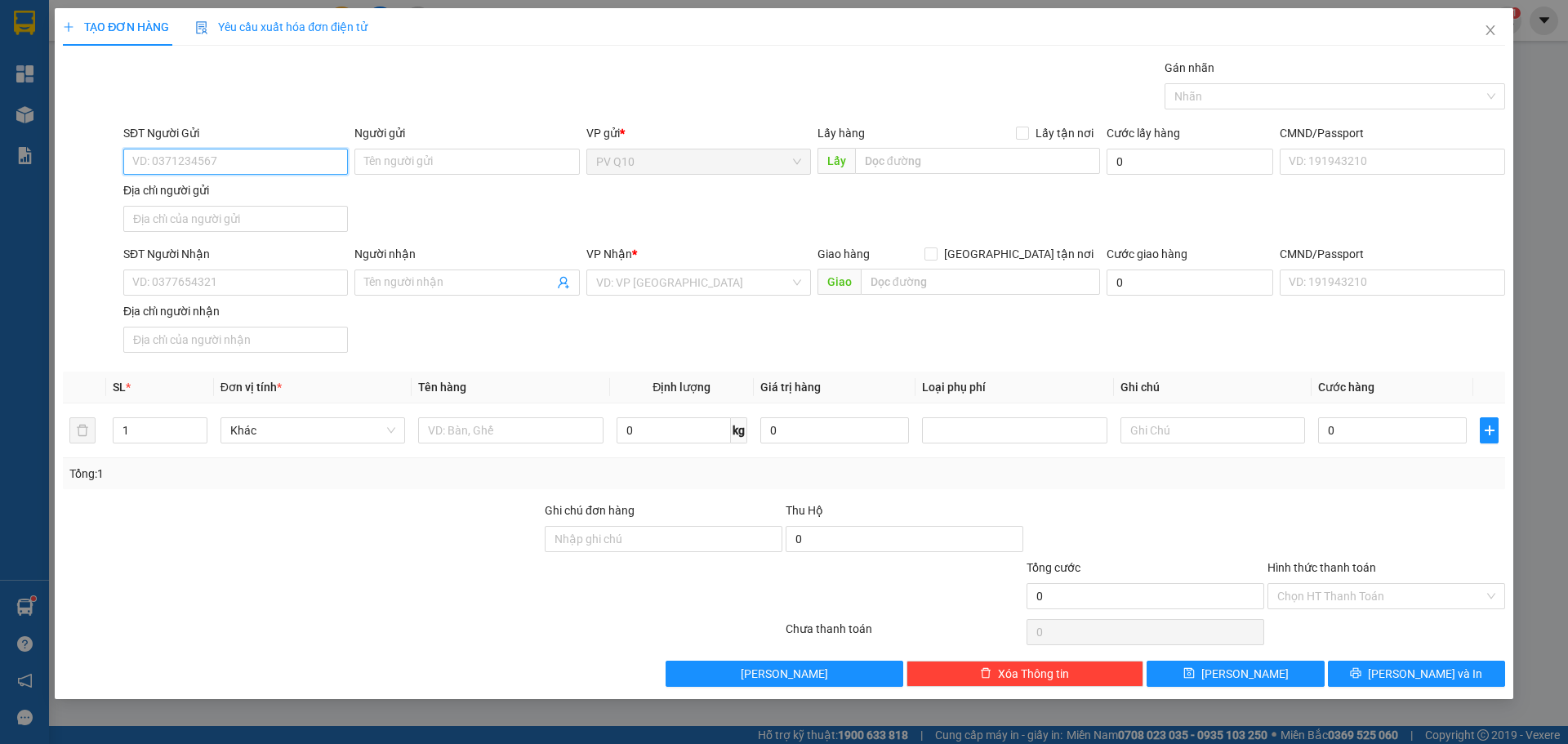
click at [214, 162] on input "SĐT Người Gửi" at bounding box center [236, 161] width 225 height 26
type input "0918335212"
click at [212, 193] on div "0918335212 - [PERSON_NAME]" at bounding box center [235, 194] width 205 height 18
type input "MINH THƯ"
type input "0989214772"
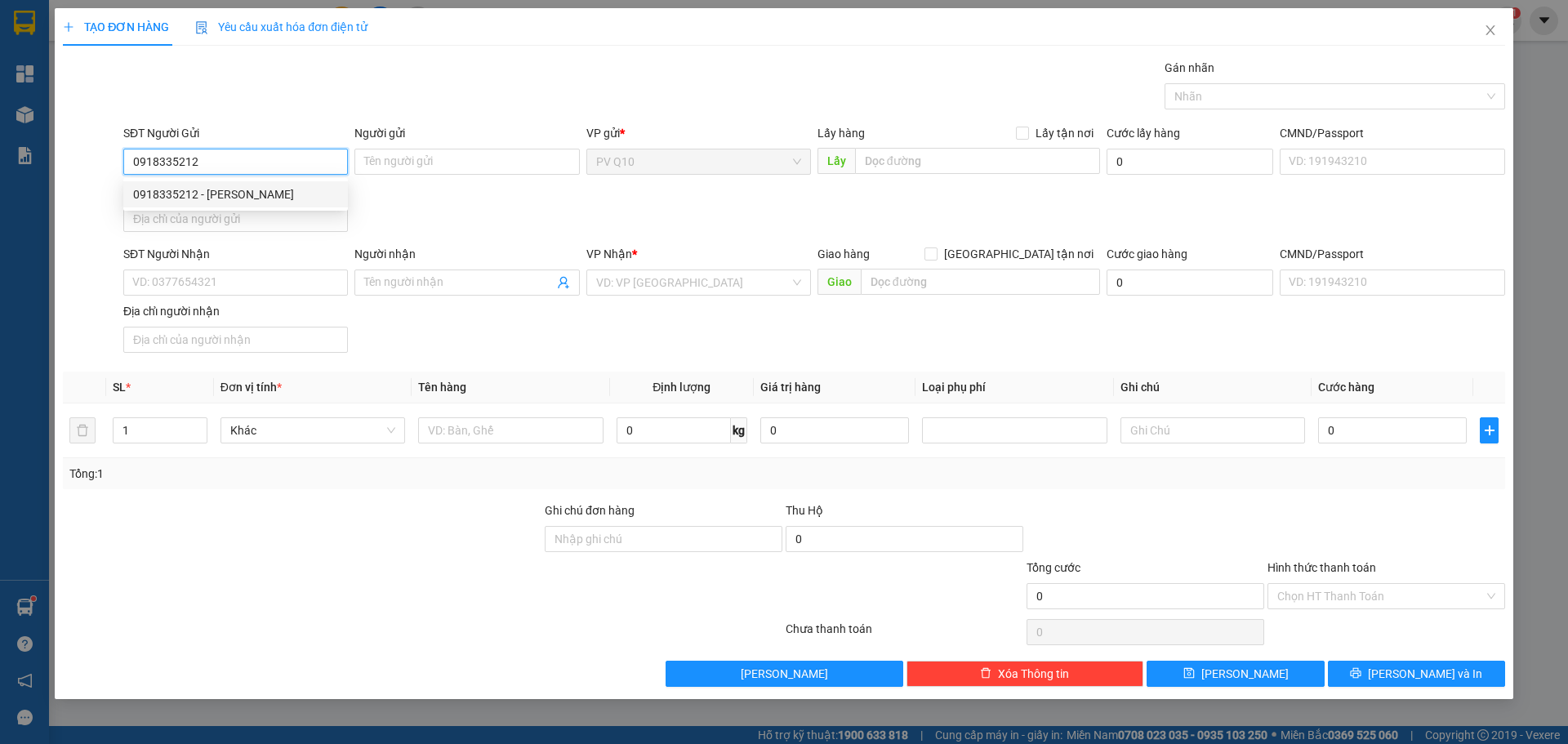
type input "CÔ LIÊN"
type input "40.000"
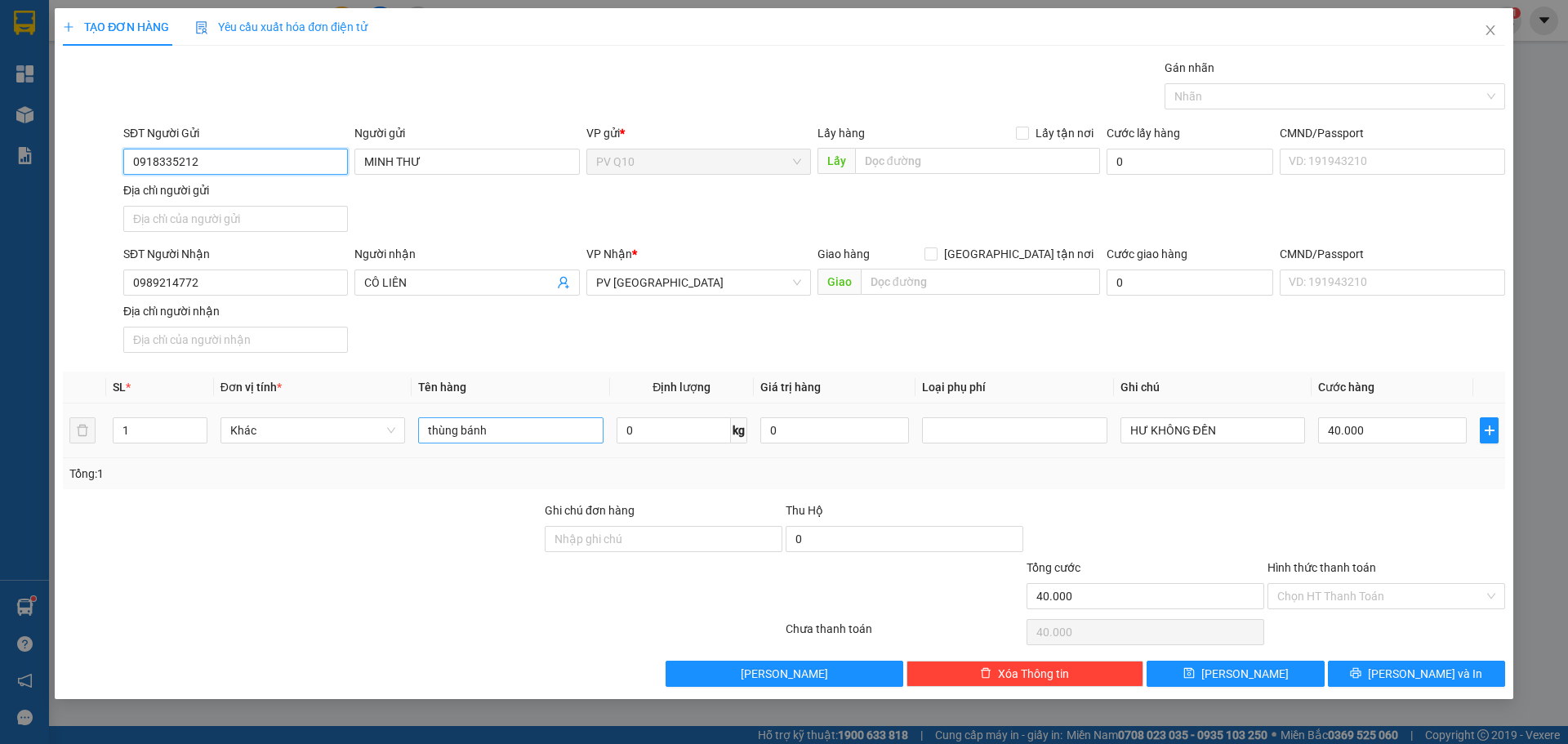
type input "0918335212"
click at [522, 439] on input "thùng bánh" at bounding box center [510, 431] width 184 height 26
type input "thùng QUẦN ÁO"
click at [1417, 431] on input "40.000" at bounding box center [1391, 431] width 148 height 26
type input "0"
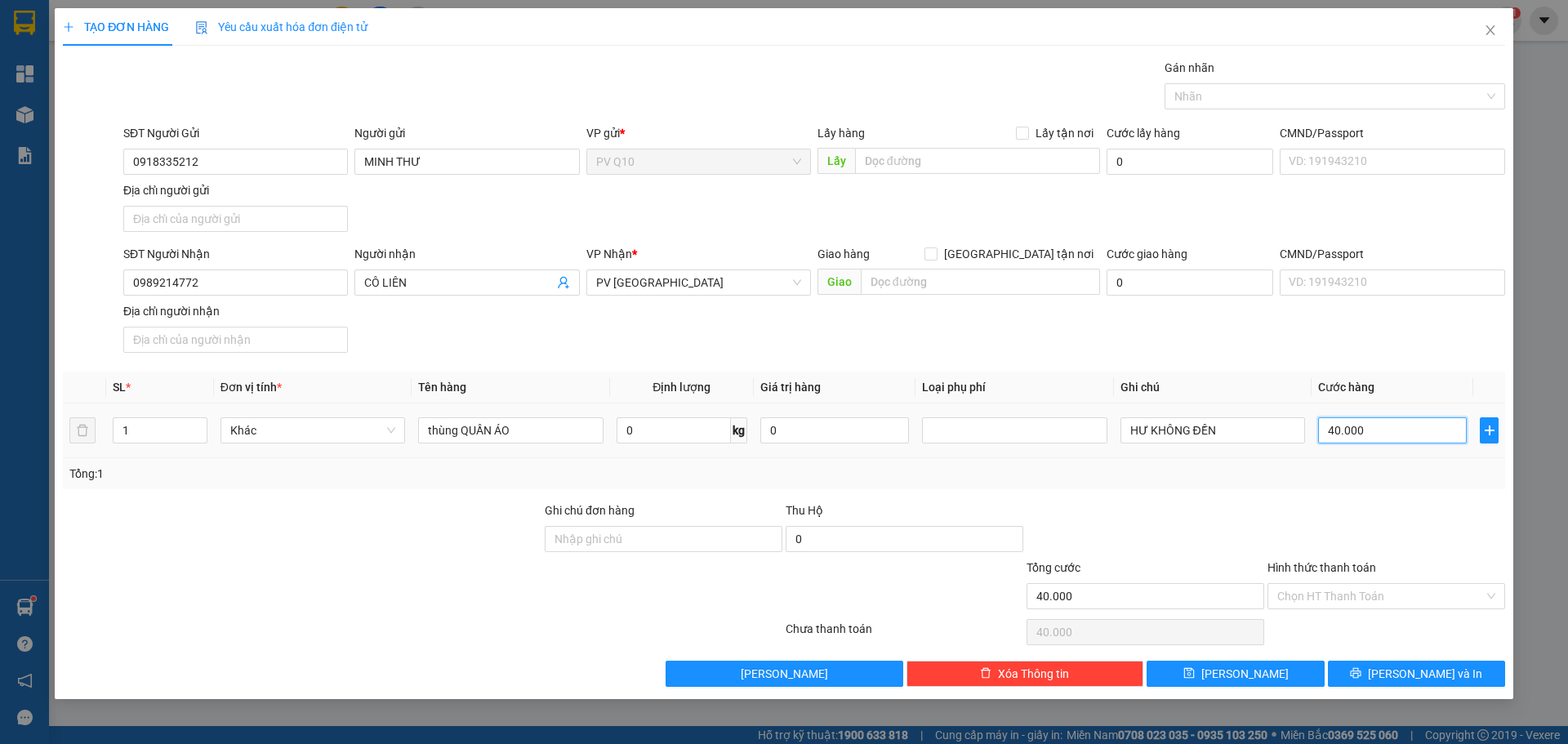
type input "0"
type input "3"
type input "03"
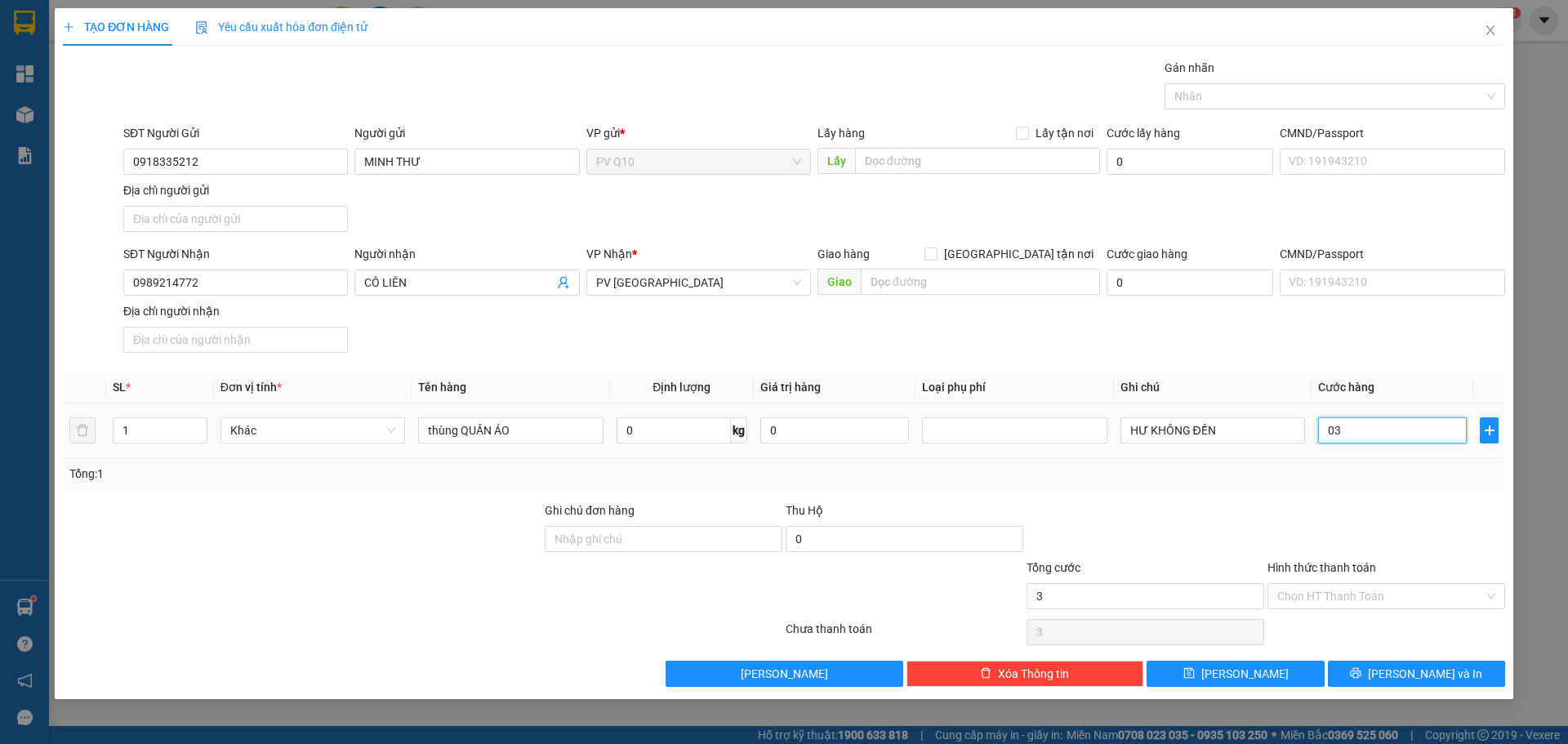
type input "30"
type input "030"
type input "30.000"
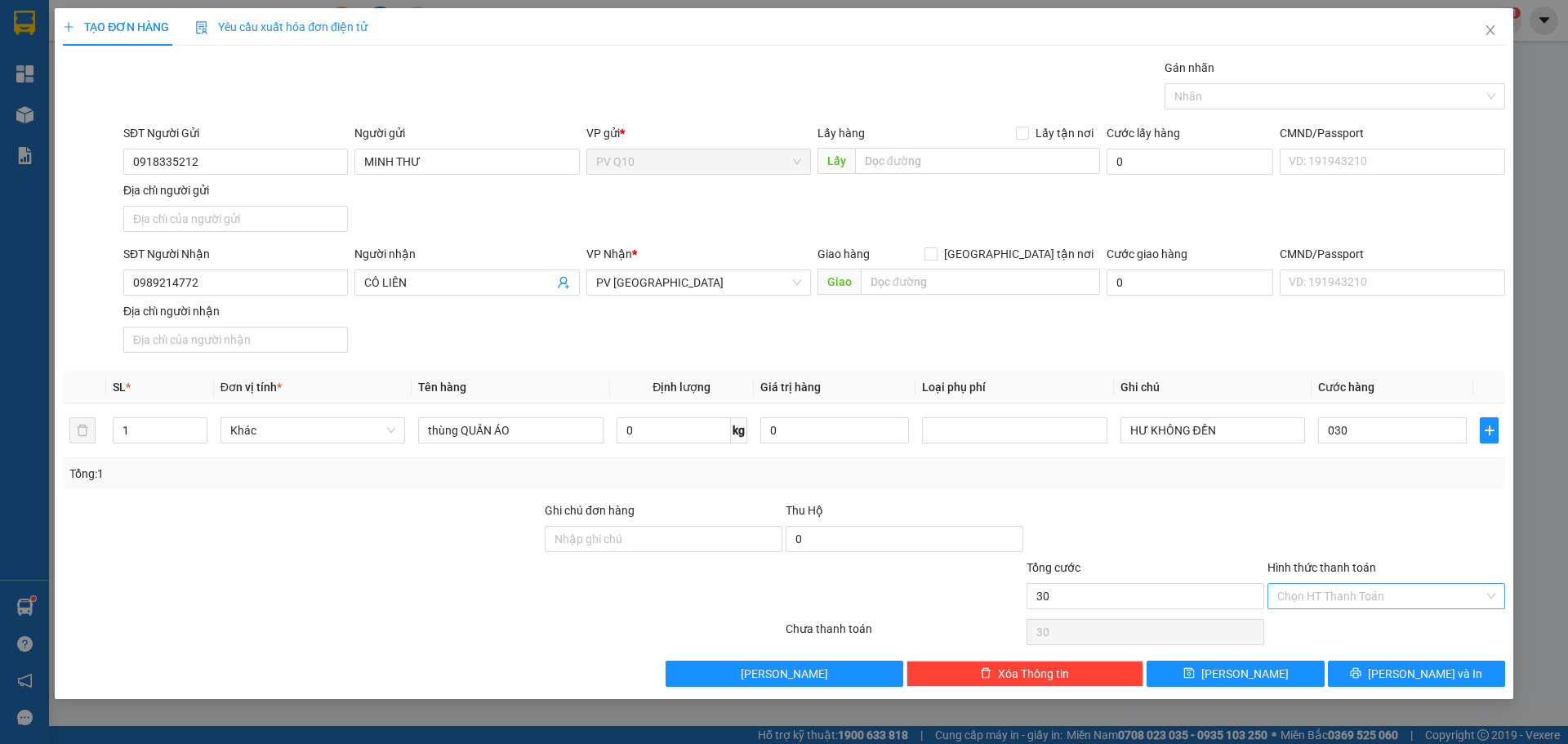
type input "30.000"
click at [1342, 596] on input "Hình thức thanh toán" at bounding box center [1380, 596] width 207 height 25
click at [1309, 624] on div "Tại văn phòng" at bounding box center [1386, 629] width 218 height 18
type input "0"
click at [1375, 672] on button "[PERSON_NAME] và In" at bounding box center [1417, 674] width 177 height 26
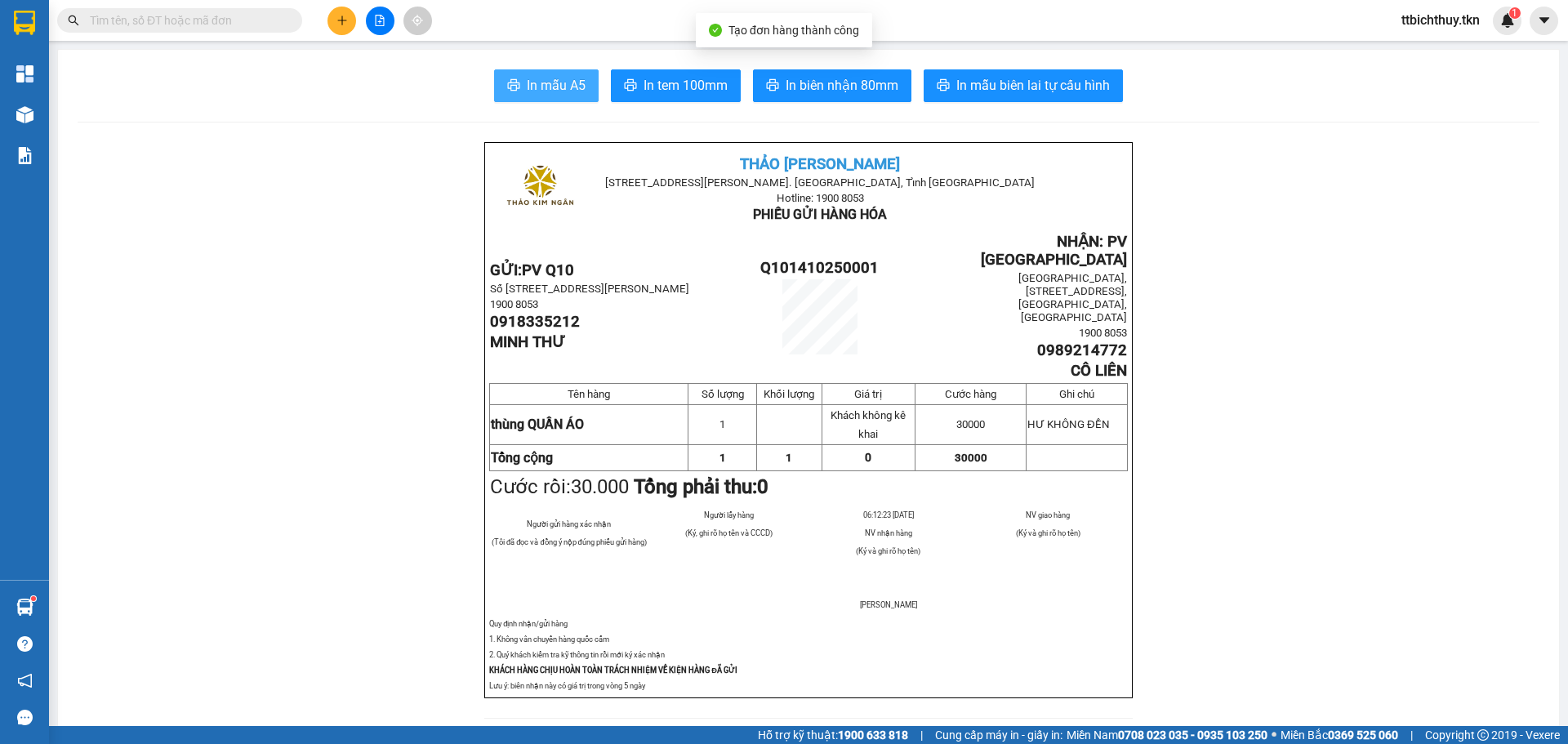
click at [530, 98] on button "In mẫu A5" at bounding box center [546, 86] width 105 height 33
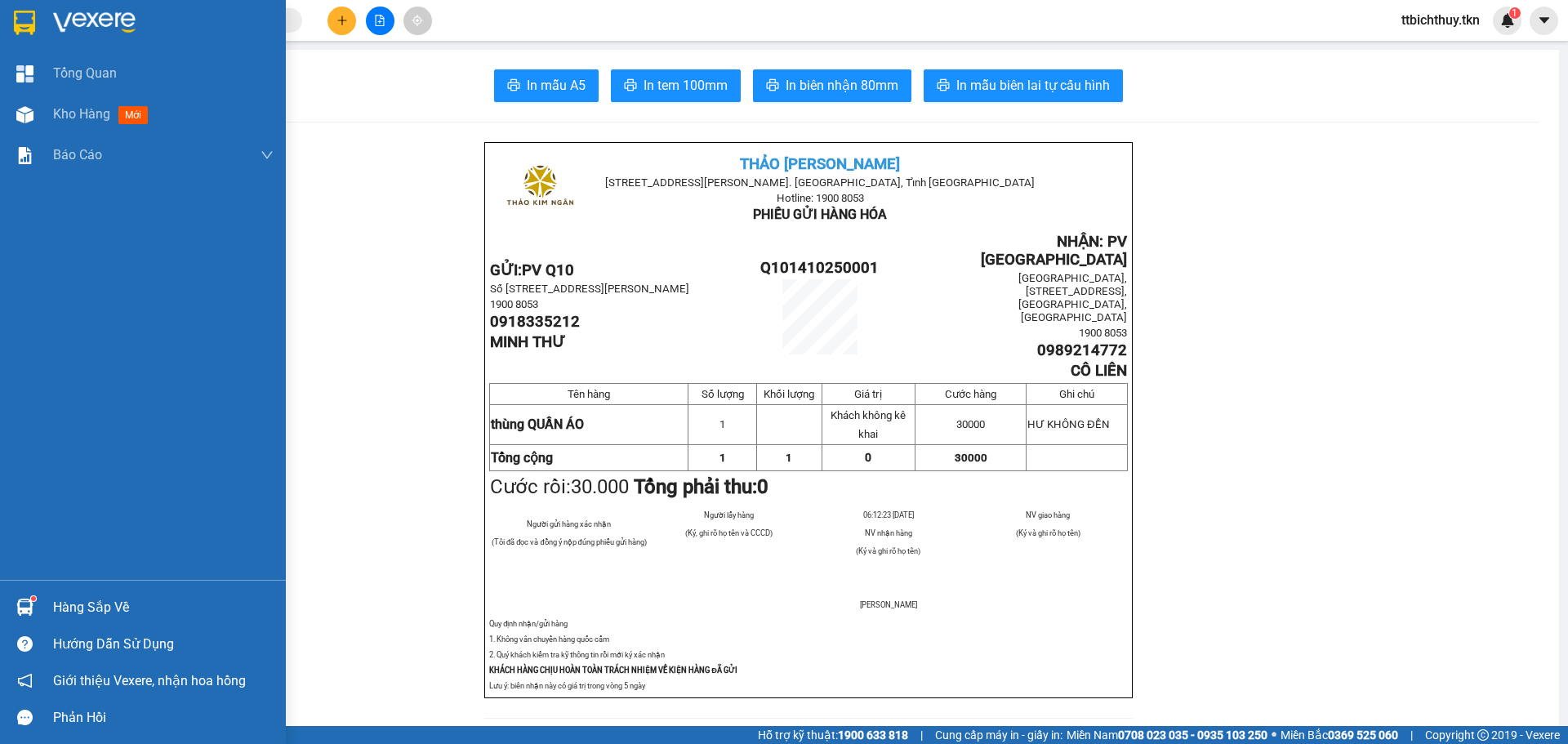
click at [32, 596] on div at bounding box center [25, 607] width 28 height 28
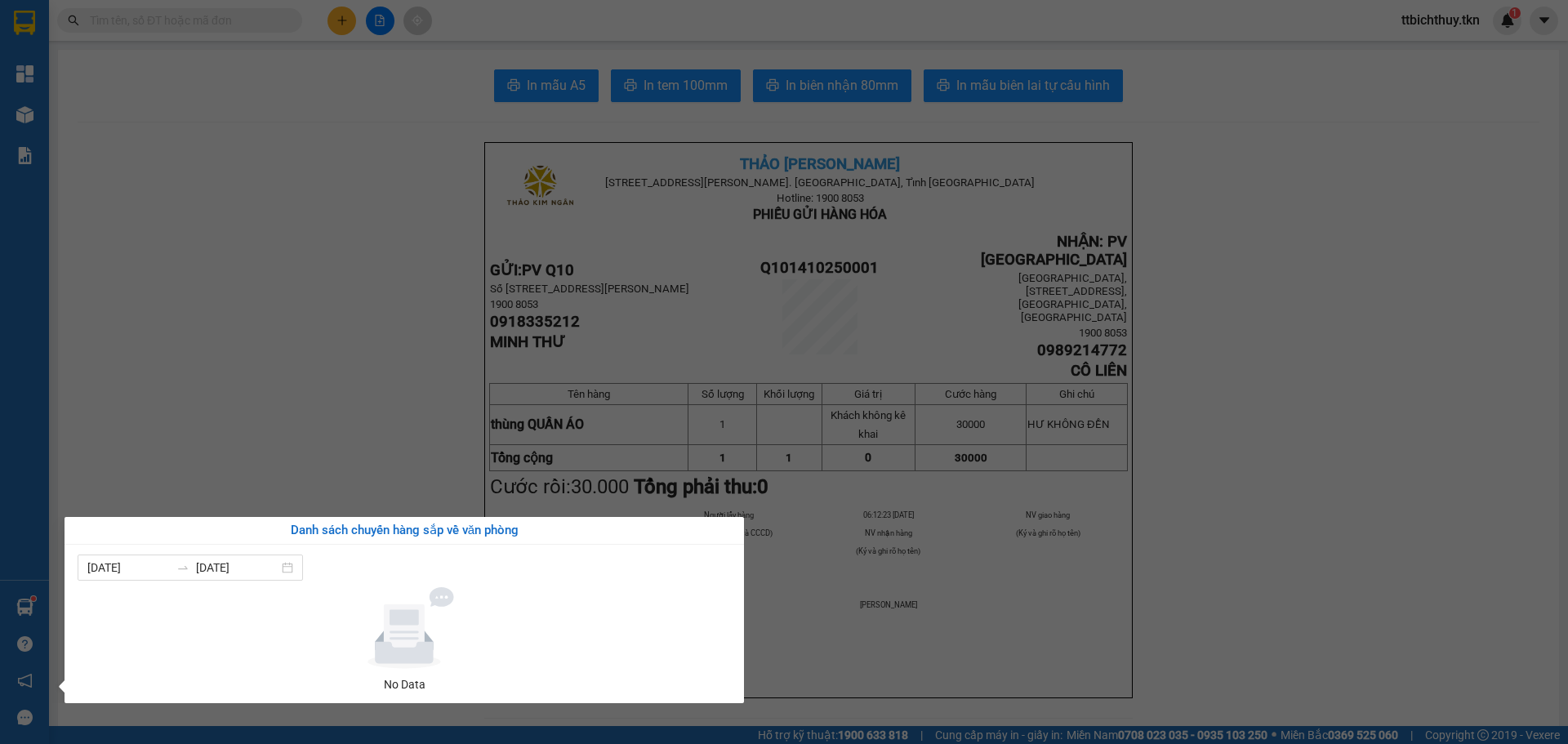
click at [302, 330] on section "Kết quả tìm kiếm ( 0 ) Bộ lọc No Data ttbichthuy.tkn 1 Tổng Quan Kho hàng mới B…" at bounding box center [784, 372] width 1568 height 744
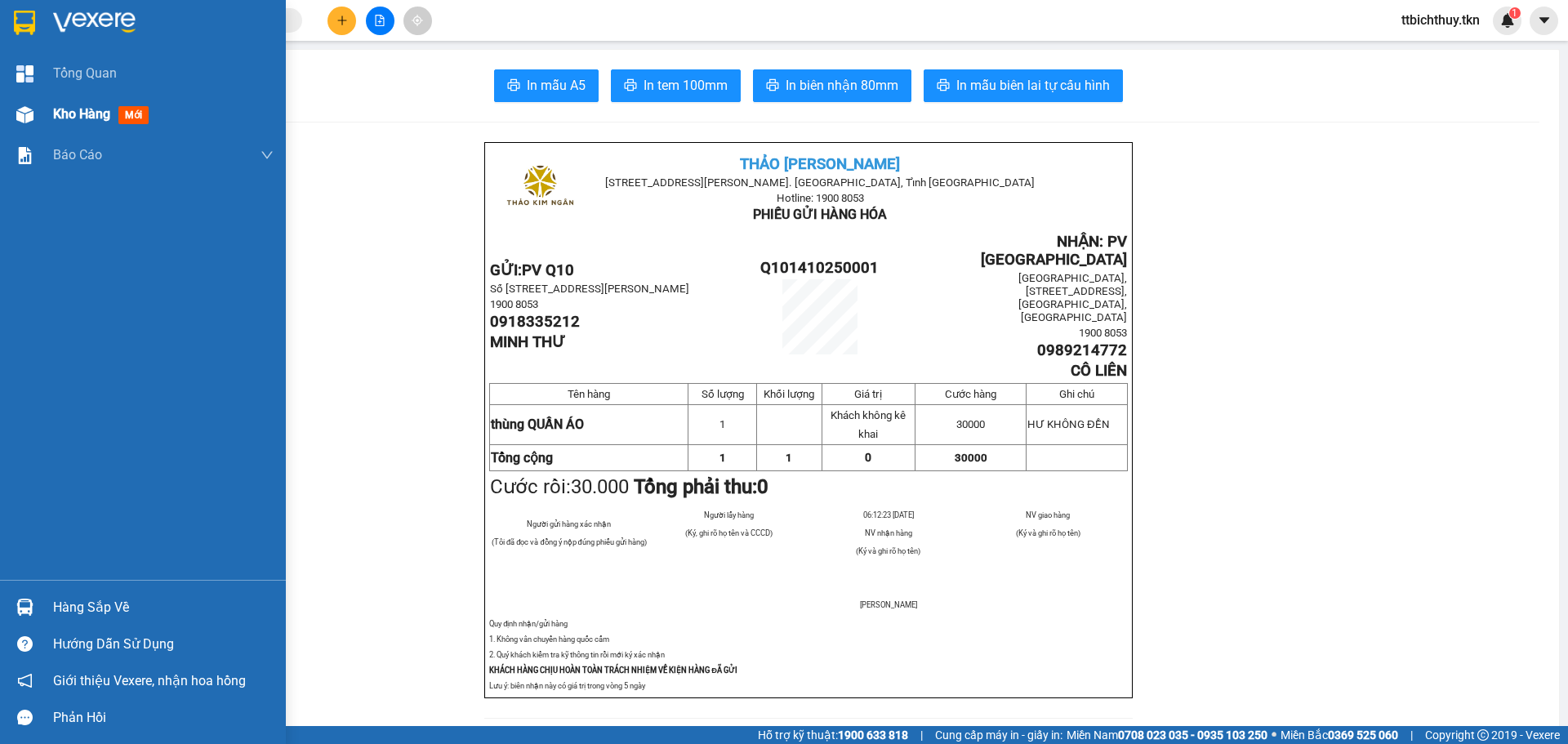
click at [43, 117] on div "Kho hàng mới" at bounding box center [143, 113] width 286 height 41
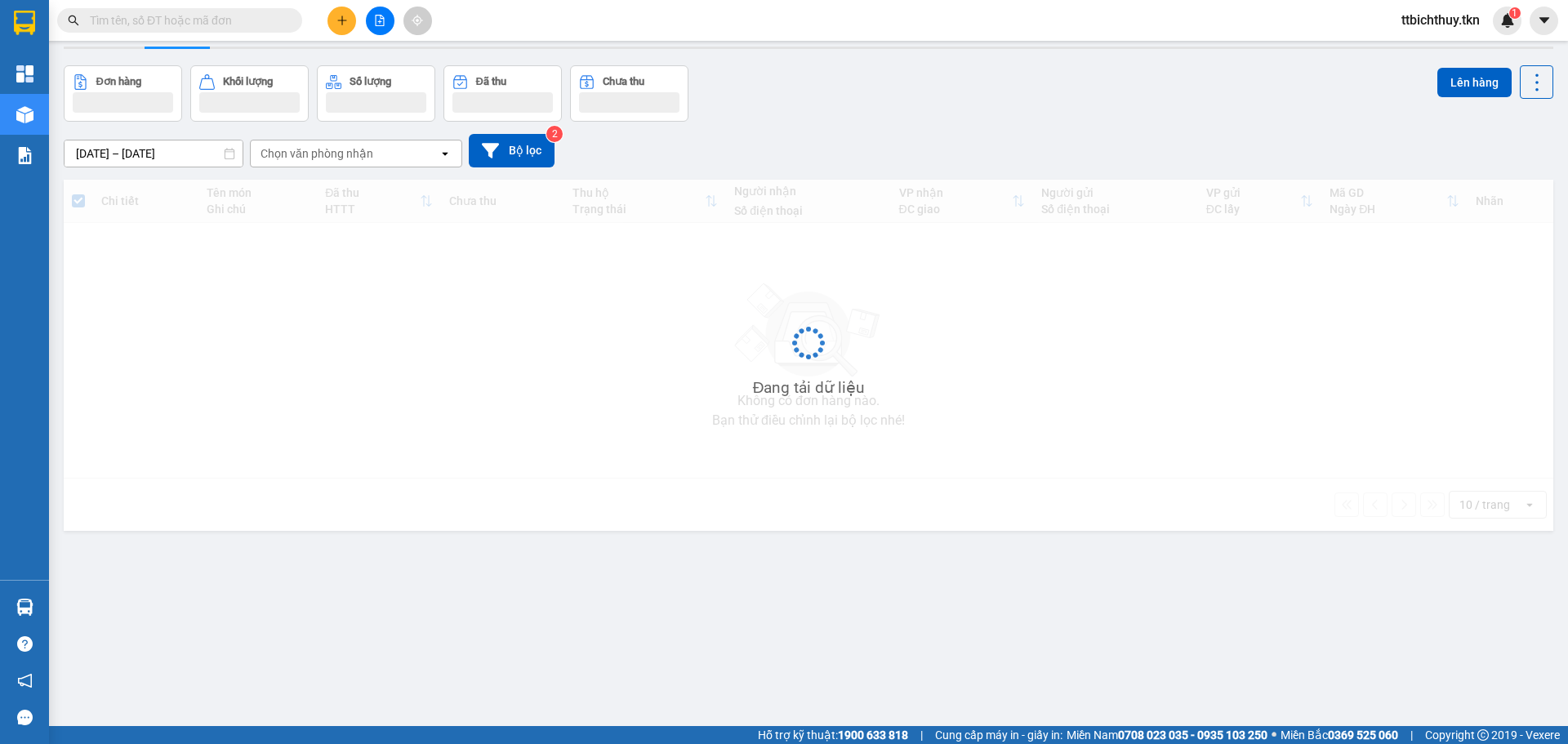
scroll to position [76, 0]
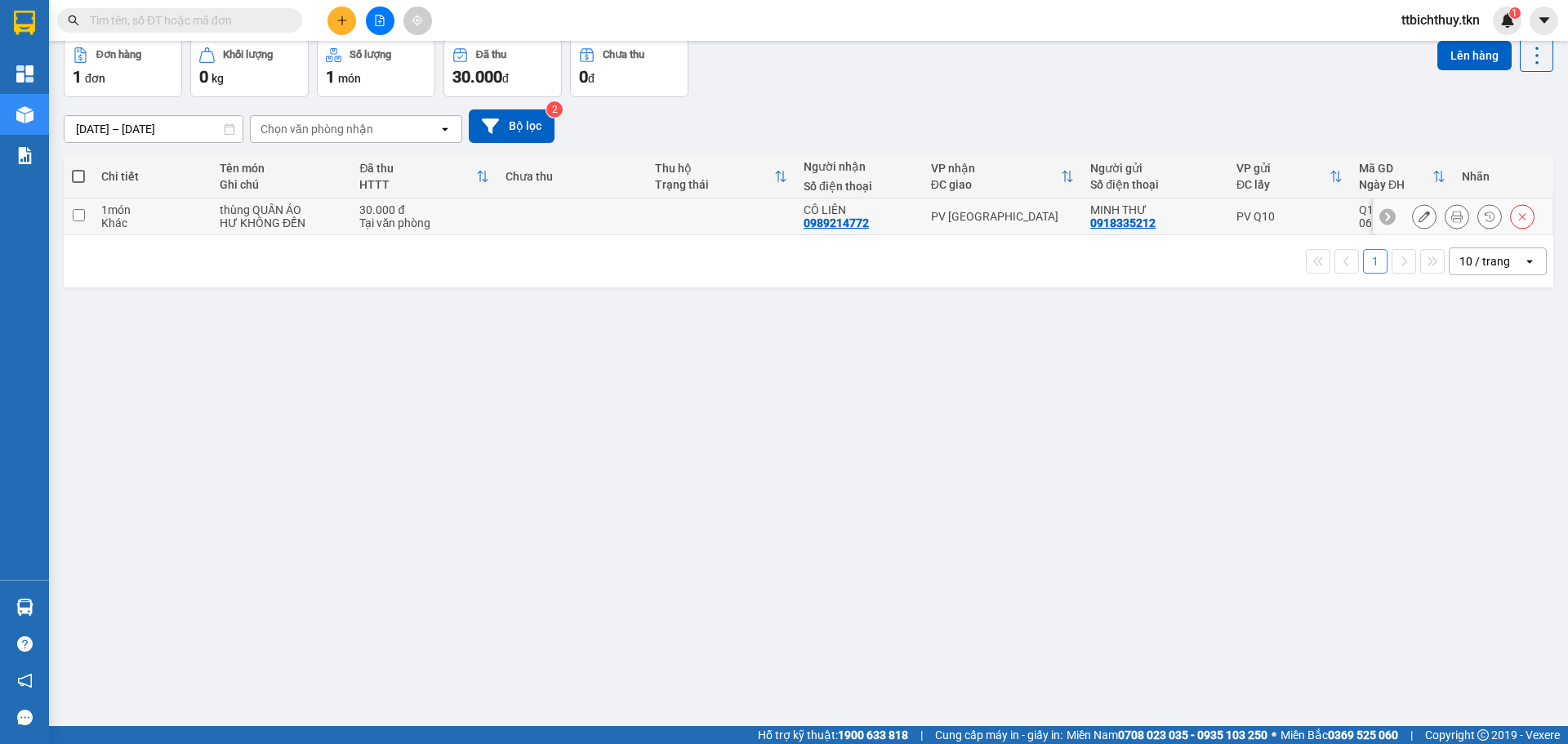
click at [689, 223] on td at bounding box center [720, 216] width 148 height 37
checkbox input "true"
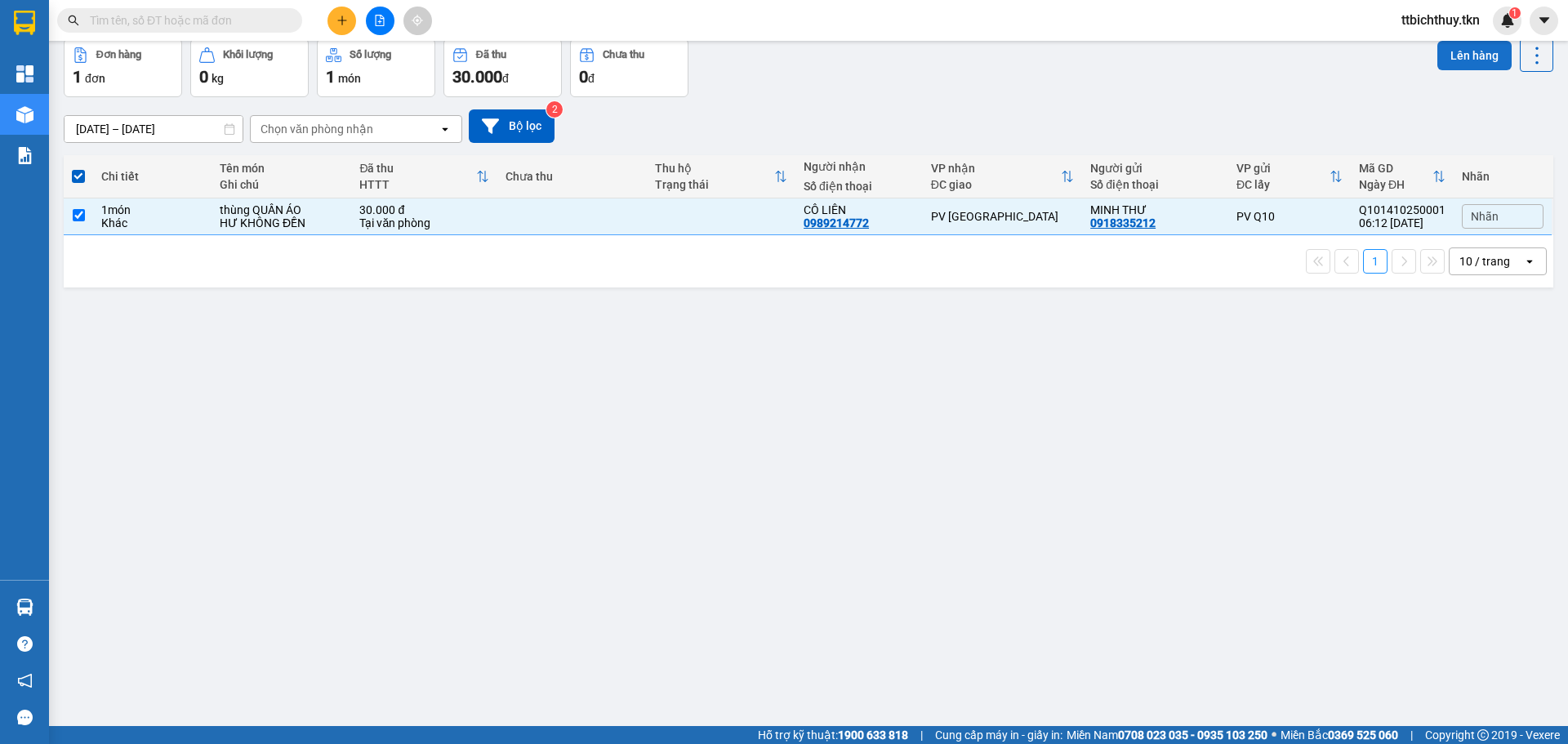
click at [1442, 54] on button "Lên hàng" at bounding box center [1474, 55] width 75 height 29
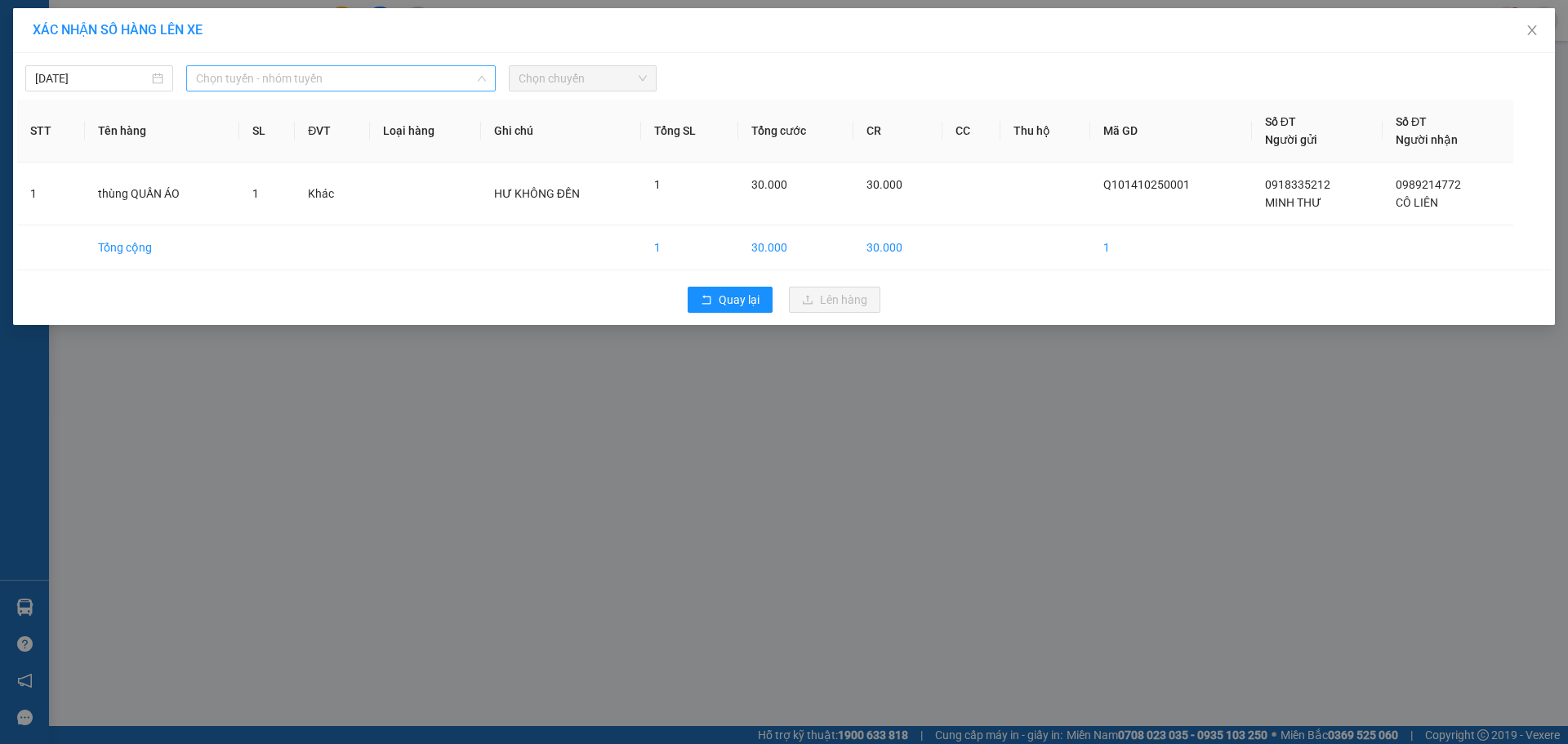
click at [309, 88] on span "Chọn tuyến - nhóm tuyến" at bounding box center [341, 78] width 290 height 25
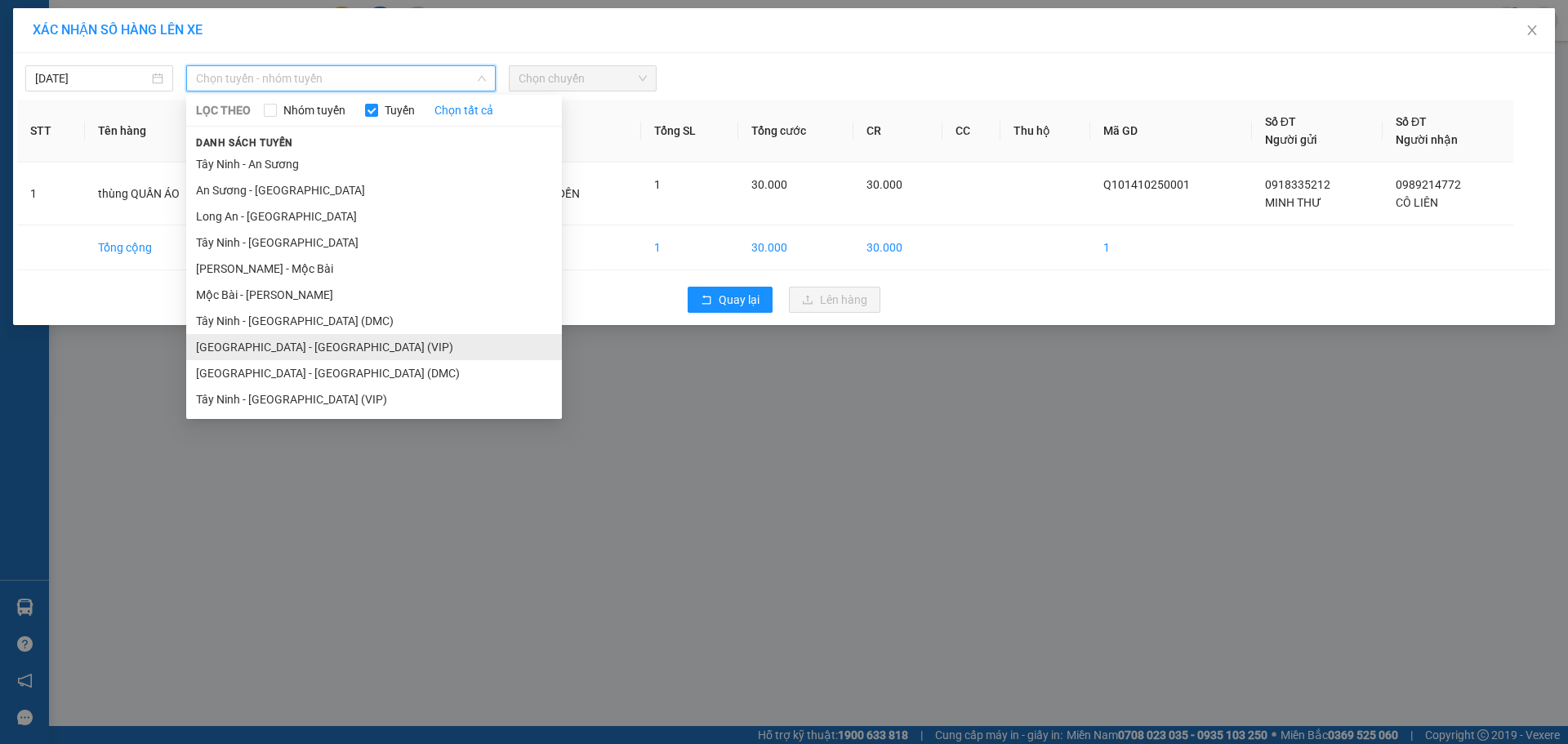
click at [228, 351] on li "[GEOGRAPHIC_DATA] - [GEOGRAPHIC_DATA] (VIP)" at bounding box center [374, 347] width 376 height 26
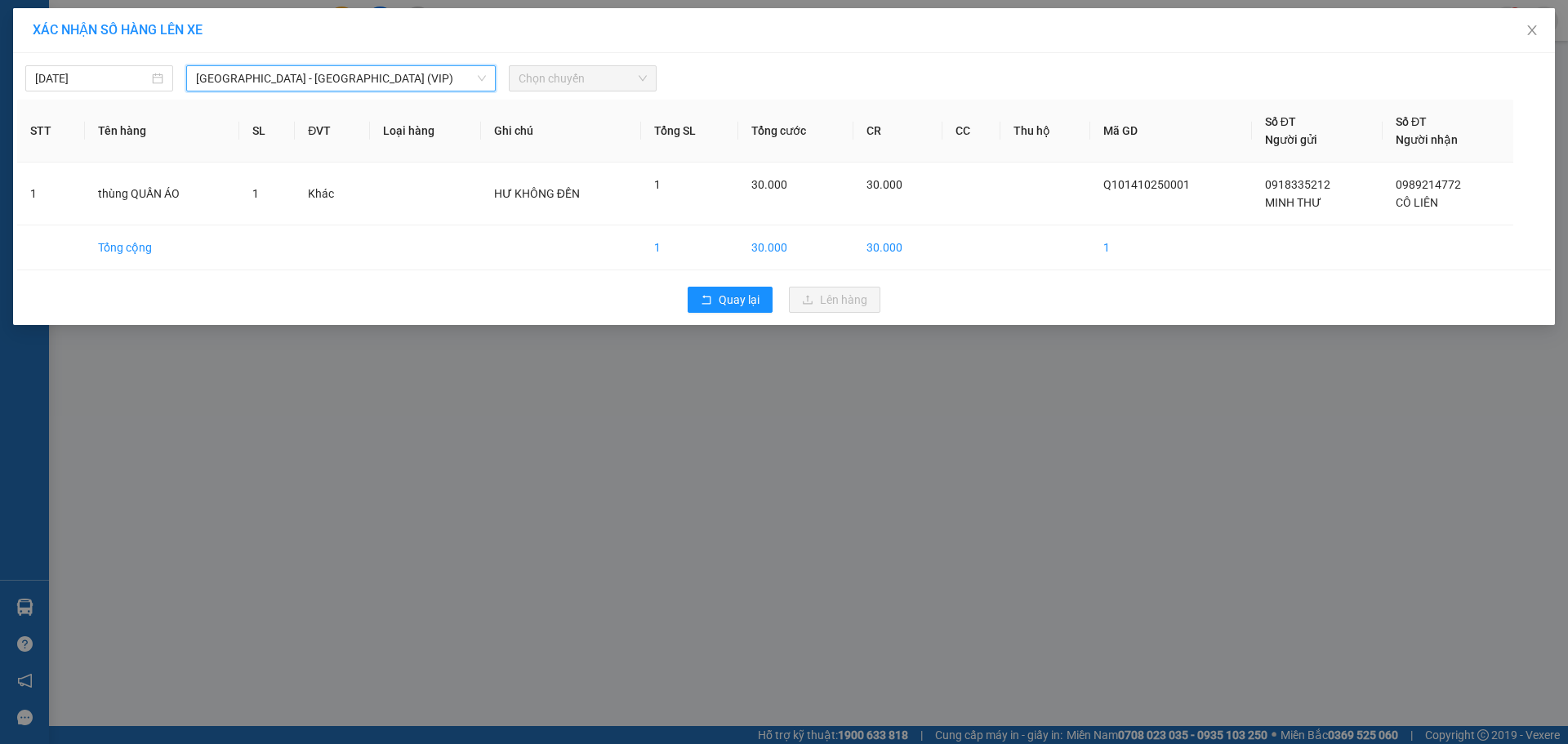
click at [581, 91] on div "Chọn chuyến" at bounding box center [582, 78] width 148 height 26
click at [589, 88] on span "Chọn chuyến" at bounding box center [582, 78] width 128 height 25
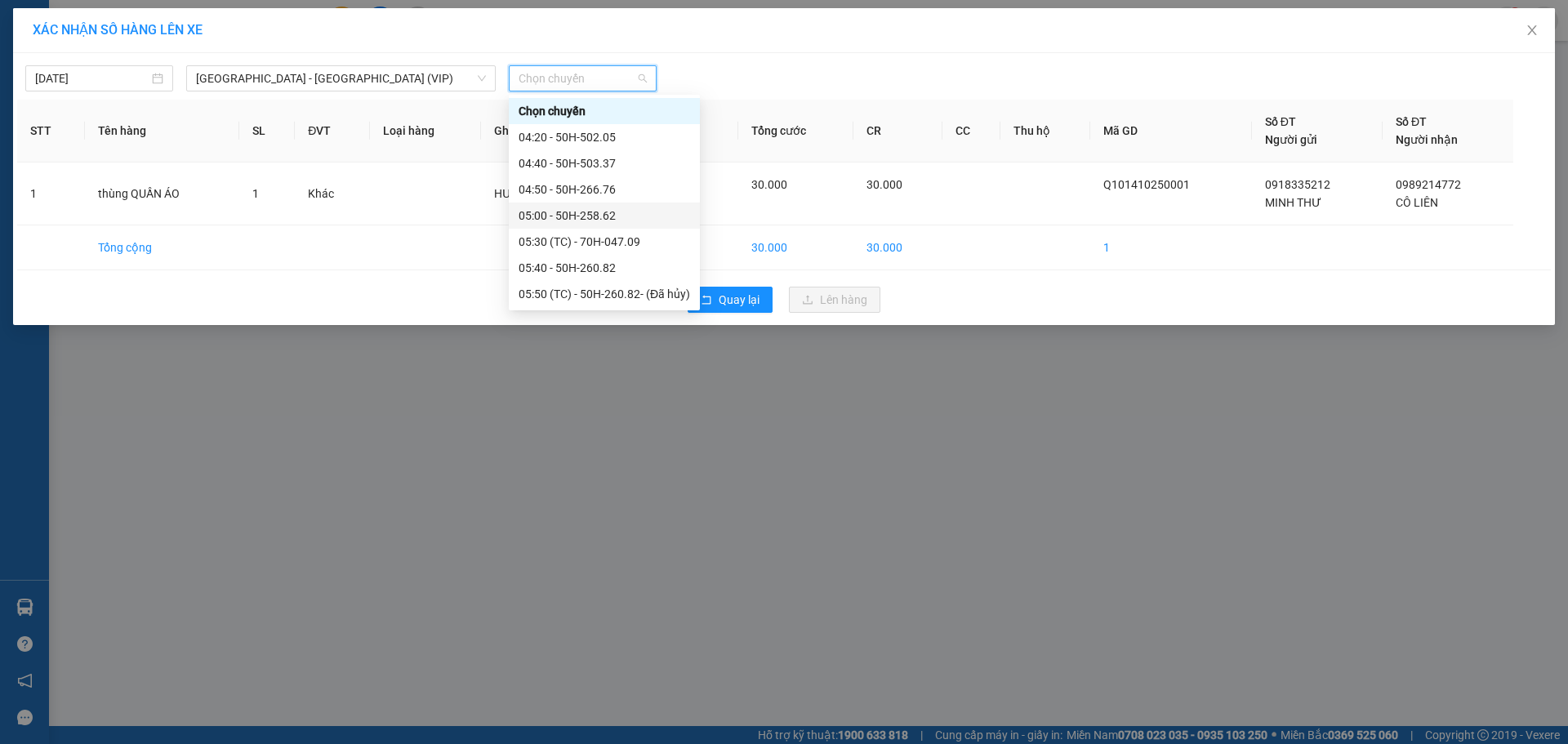
scroll to position [209, 0]
click at [377, 76] on span "[GEOGRAPHIC_DATA] - [GEOGRAPHIC_DATA] (VIP)" at bounding box center [341, 78] width 290 height 25
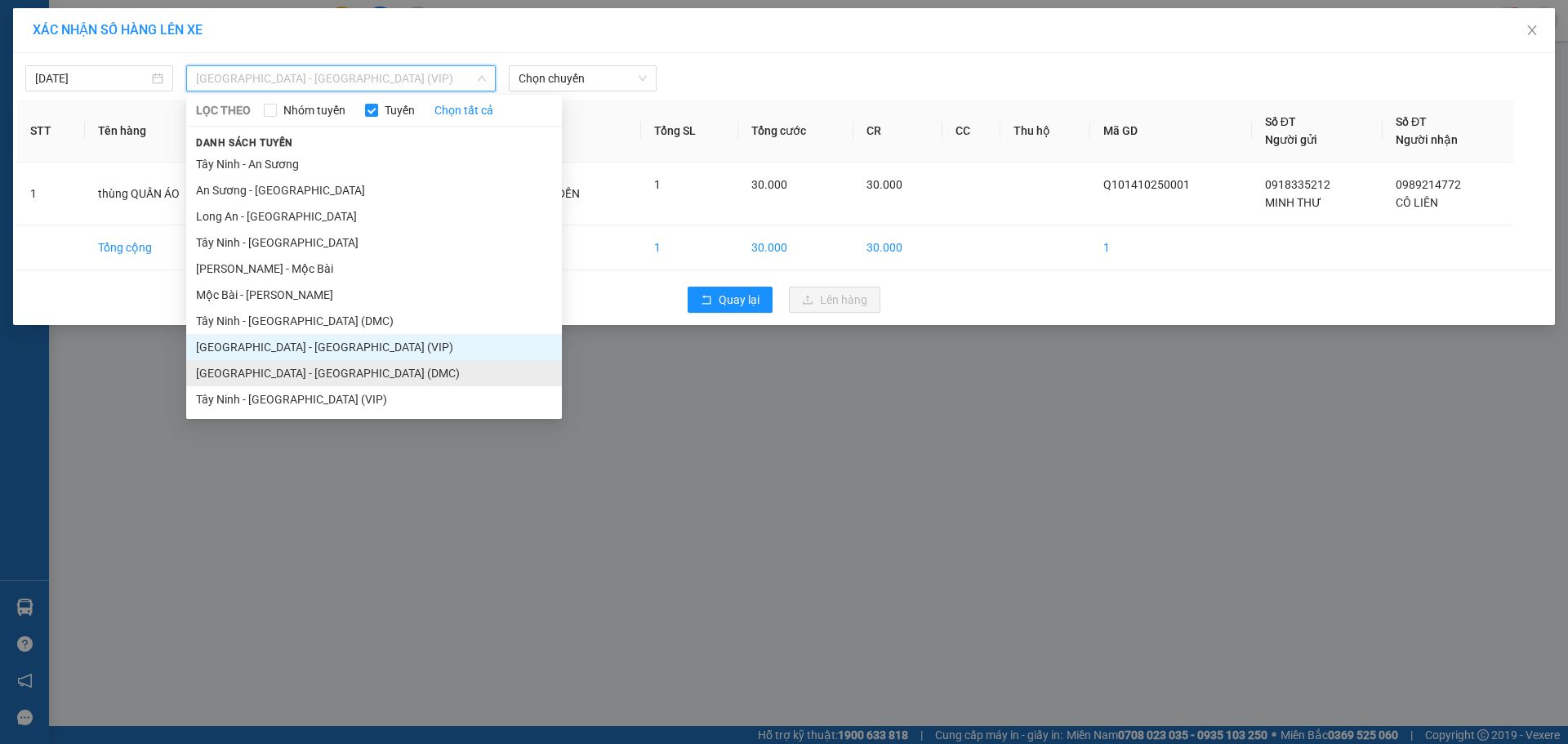
click at [261, 372] on li "[GEOGRAPHIC_DATA] - [GEOGRAPHIC_DATA] (DMC)" at bounding box center [374, 373] width 376 height 26
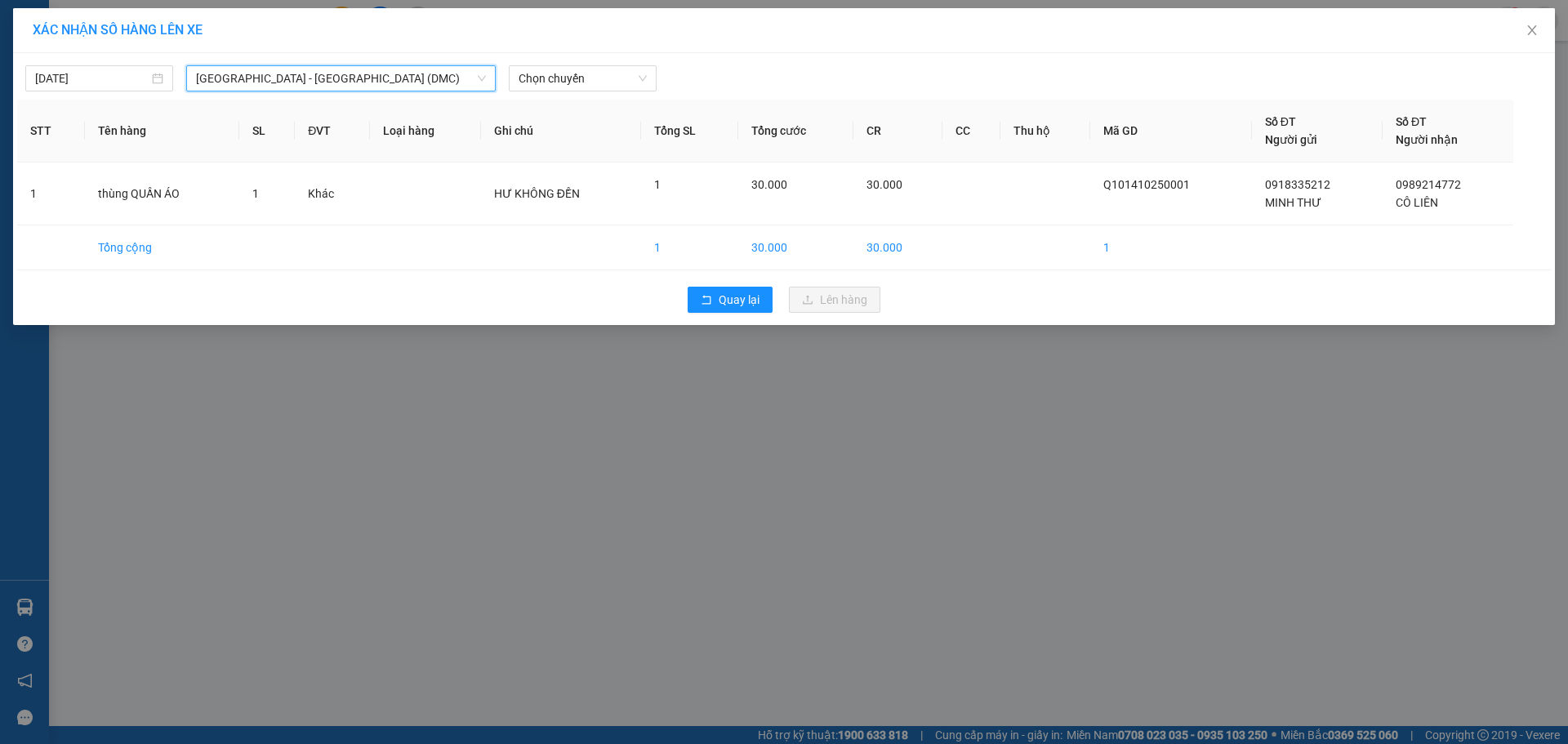
click at [581, 62] on div "[DATE] [GEOGRAPHIC_DATA] - [GEOGRAPHIC_DATA] (DMC) [GEOGRAPHIC_DATA] - [GEOGRAP…" at bounding box center [784, 75] width 1533 height 34
click at [576, 76] on span "Chọn chuyến" at bounding box center [582, 78] width 128 height 25
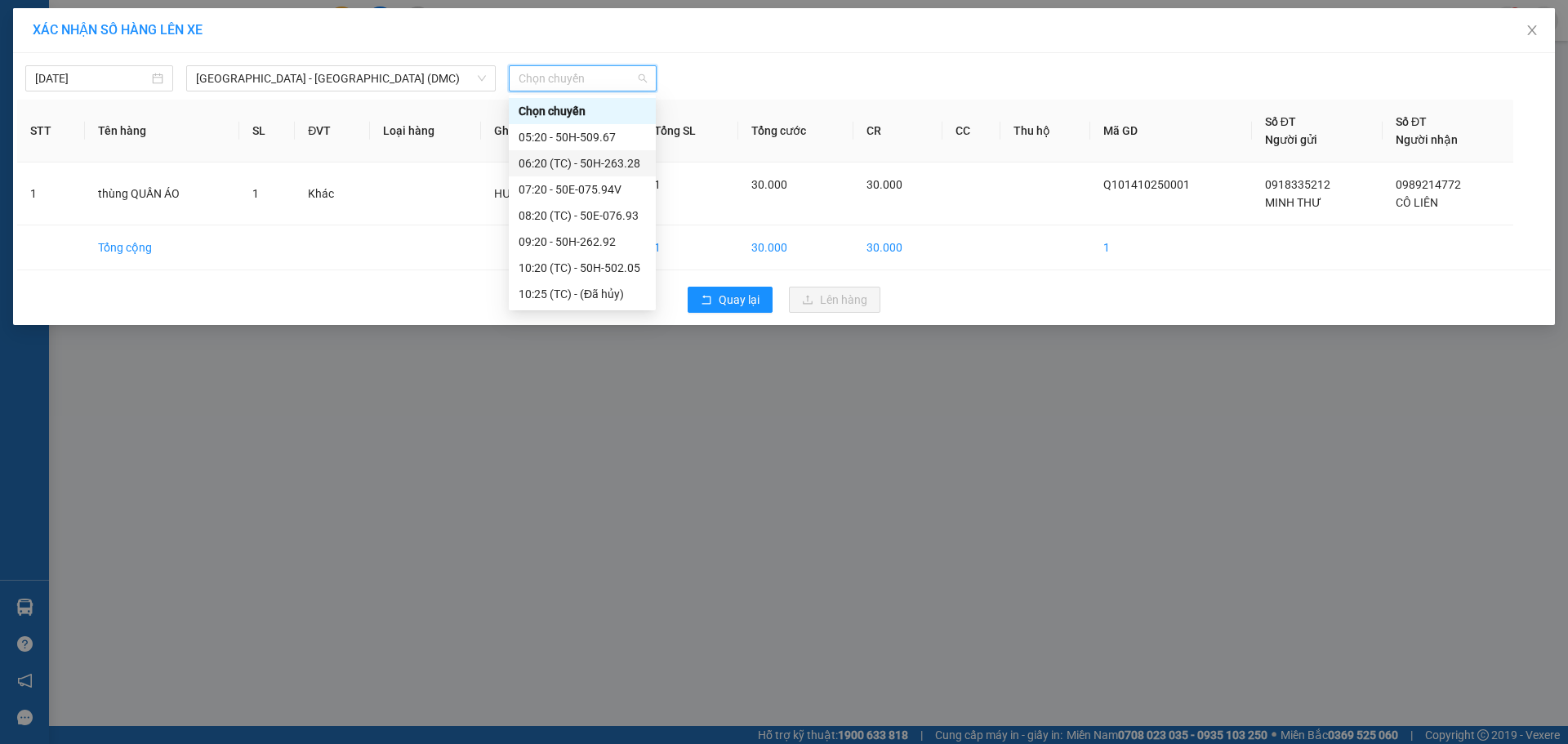
click at [601, 165] on div "06:20 (TC) - 50H-263.28" at bounding box center [582, 162] width 127 height 18
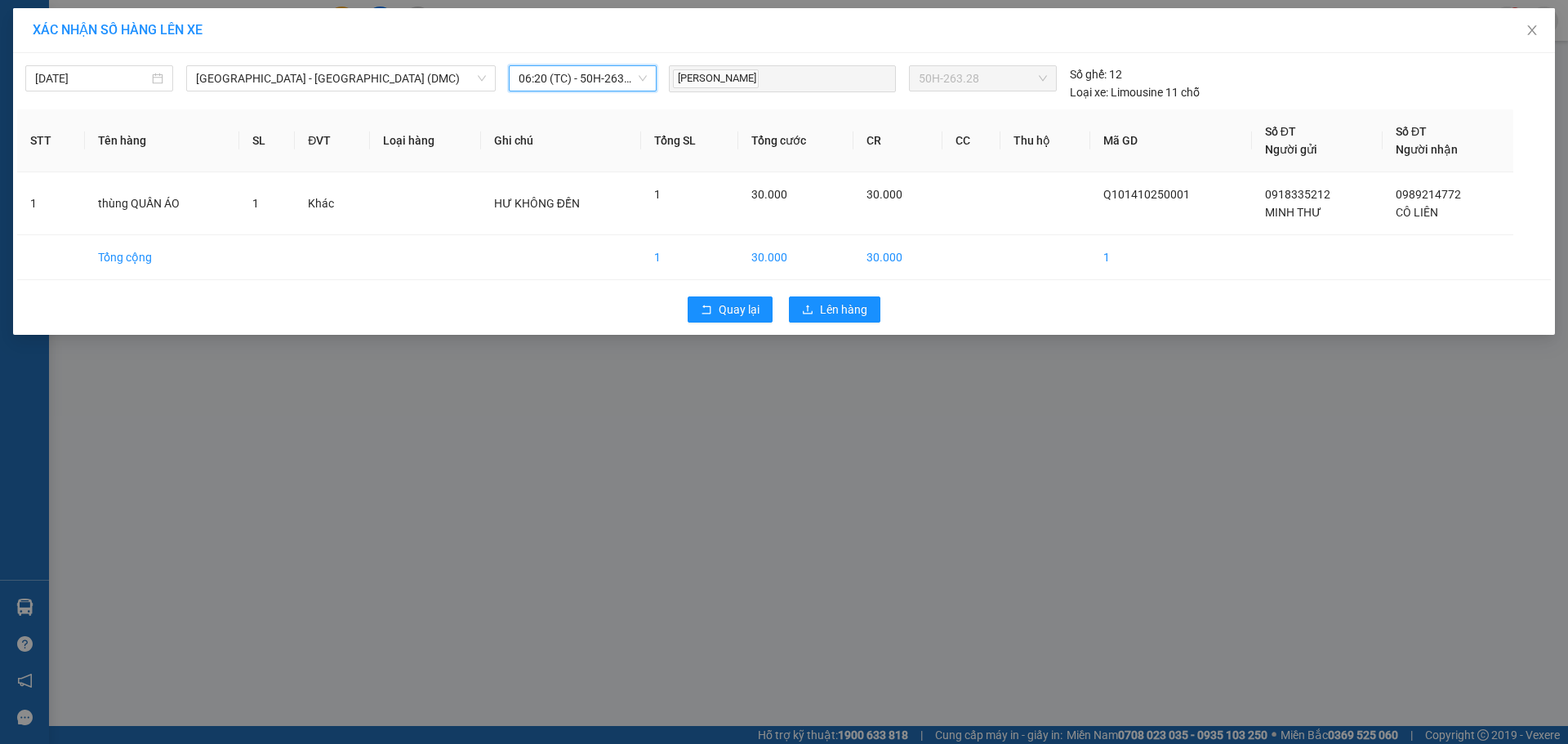
click at [562, 84] on span "06:20 (TC) - 50H-263.28" at bounding box center [582, 78] width 128 height 25
click at [132, 76] on input "[DATE]" at bounding box center [92, 78] width 113 height 18
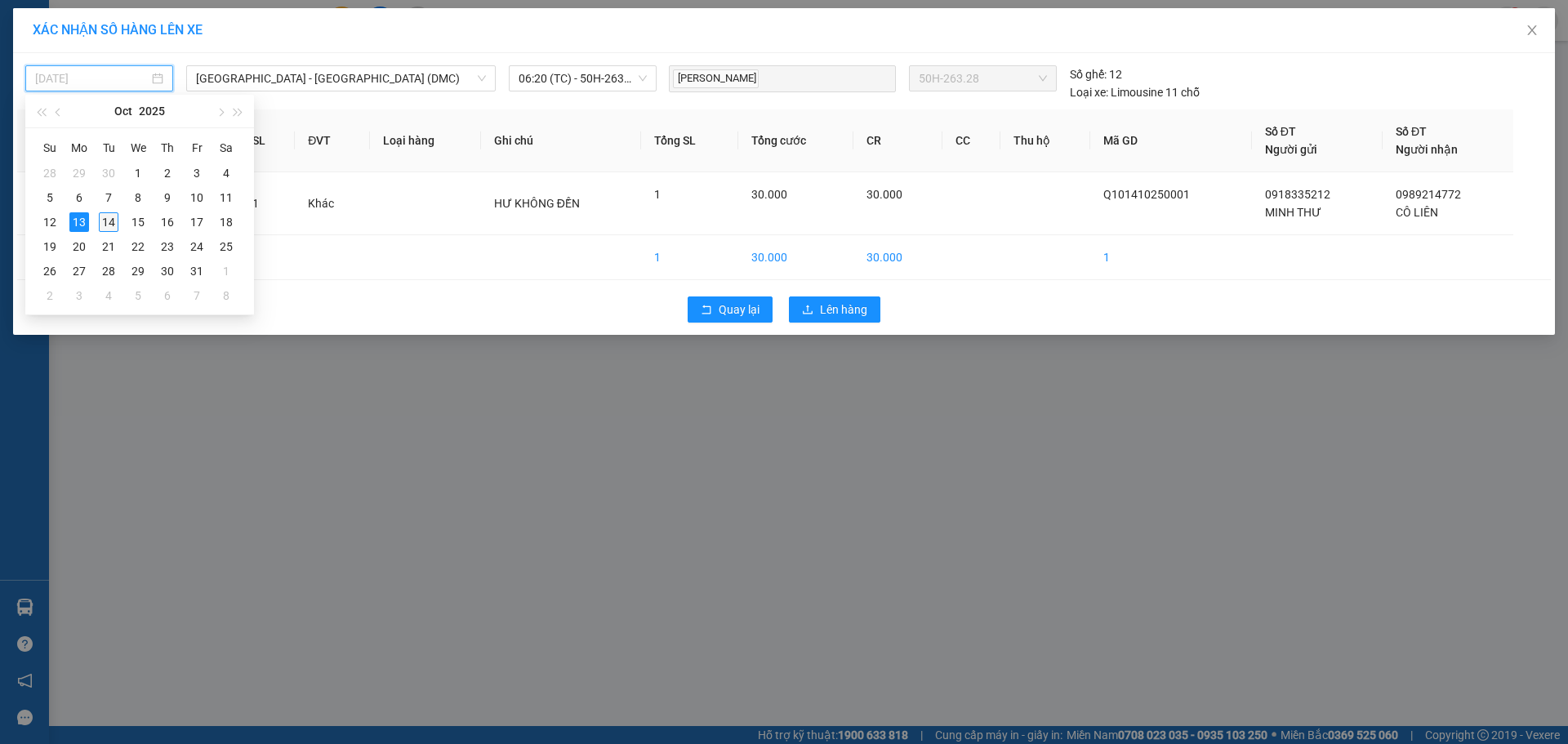
click at [114, 217] on div "14" at bounding box center [109, 222] width 20 height 20
type input "[DATE]"
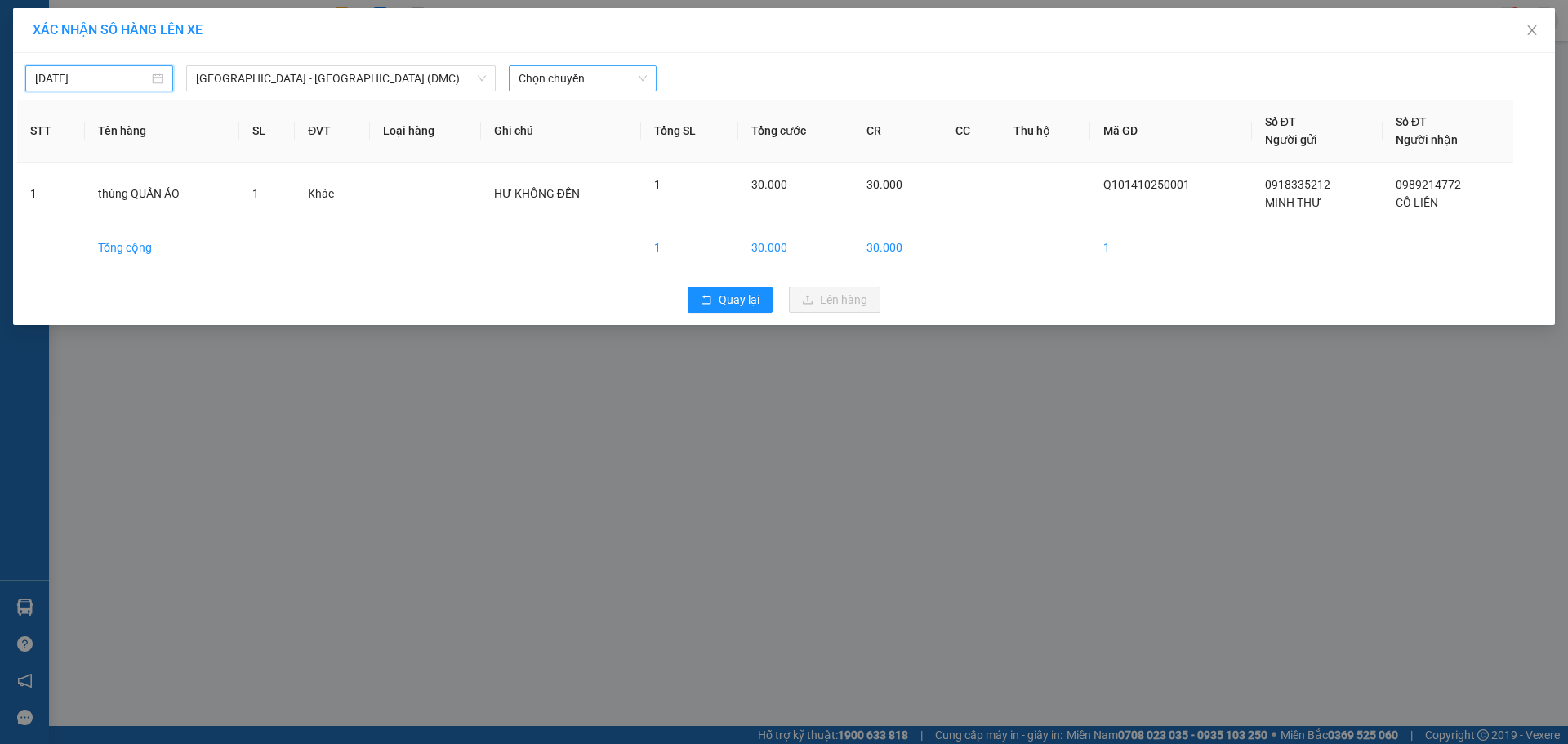
click at [583, 75] on span "Chọn chuyến" at bounding box center [582, 78] width 128 height 25
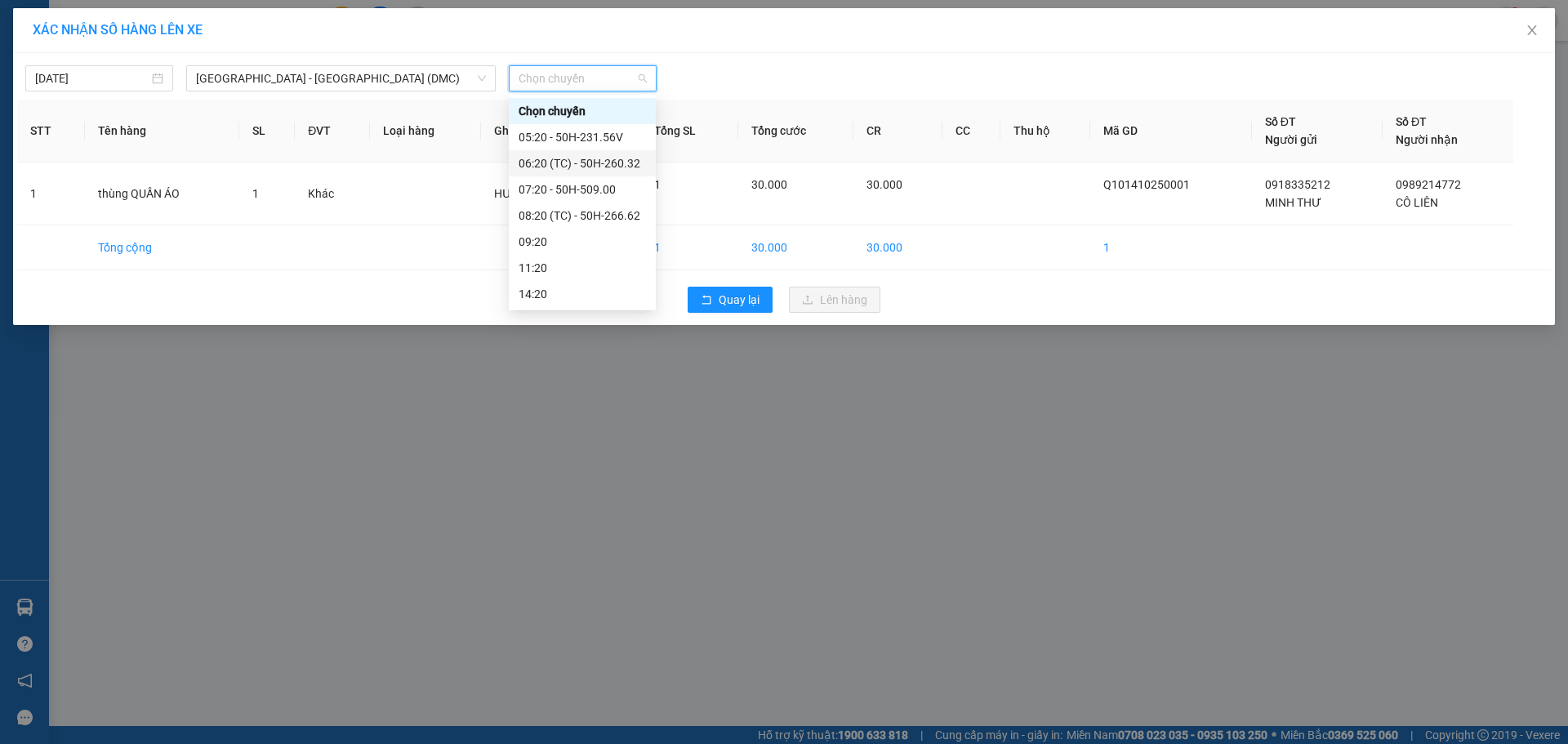
click at [583, 165] on div "06:20 (TC) - 50H-260.32" at bounding box center [582, 162] width 127 height 18
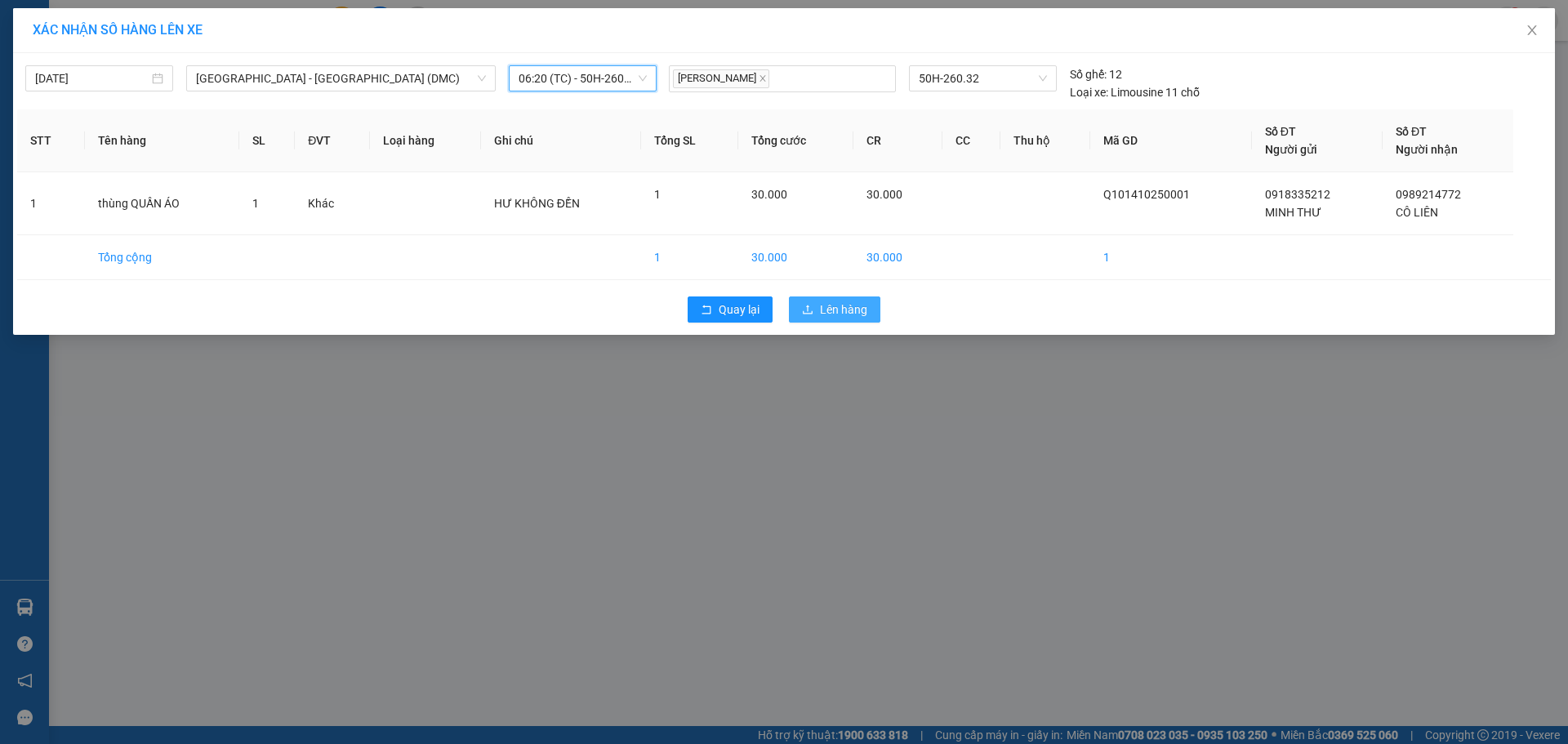
click at [820, 305] on span "Lên hàng" at bounding box center [843, 309] width 47 height 18
